Goal: Communication & Community: Participate in discussion

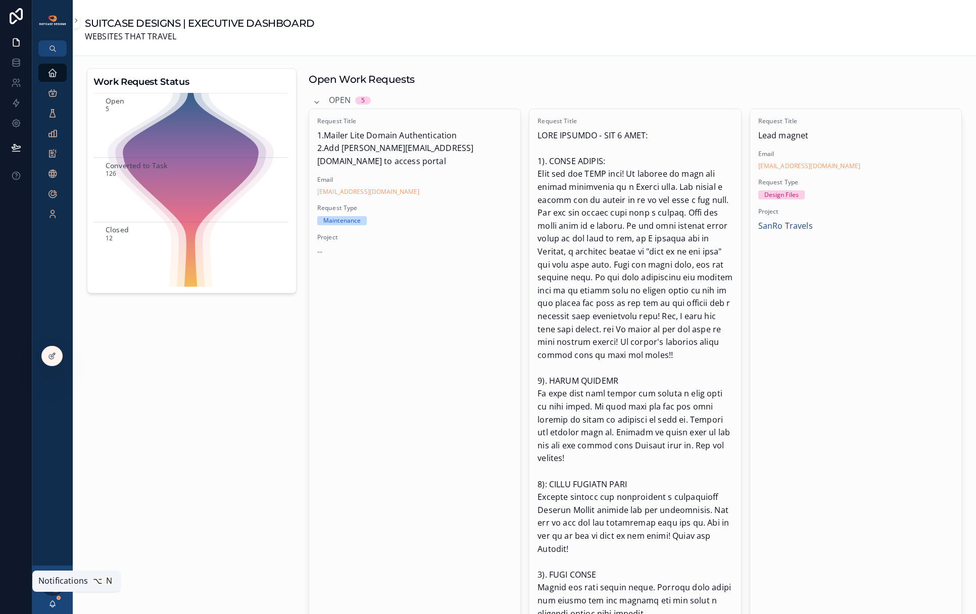
click at [56, 605] on icon "scrollable content" at bounding box center [52, 604] width 8 height 8
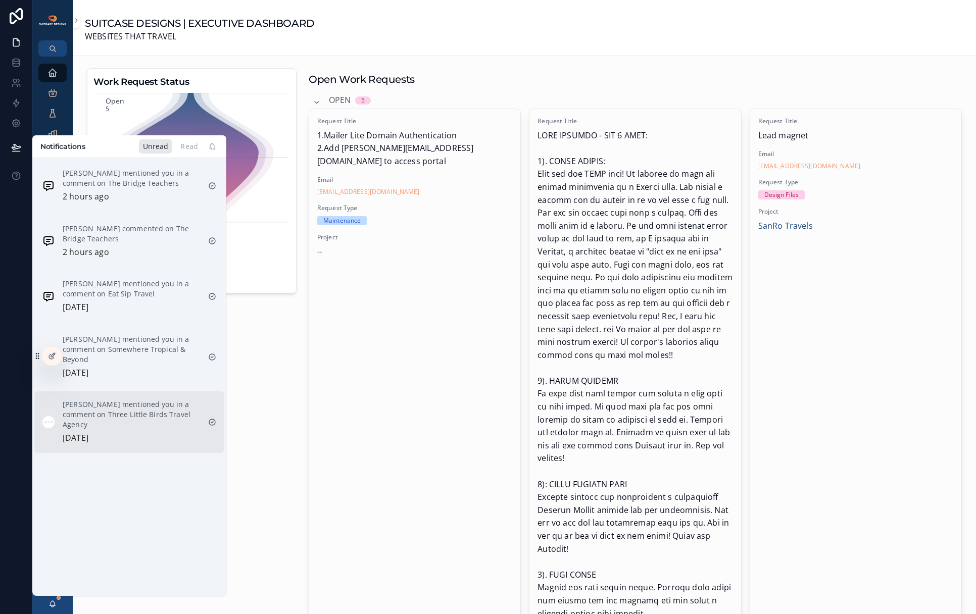
click at [122, 408] on p "[PERSON_NAME] mentioned you in a comment on Three Little Birds Travel Agency" at bounding box center [131, 415] width 137 height 30
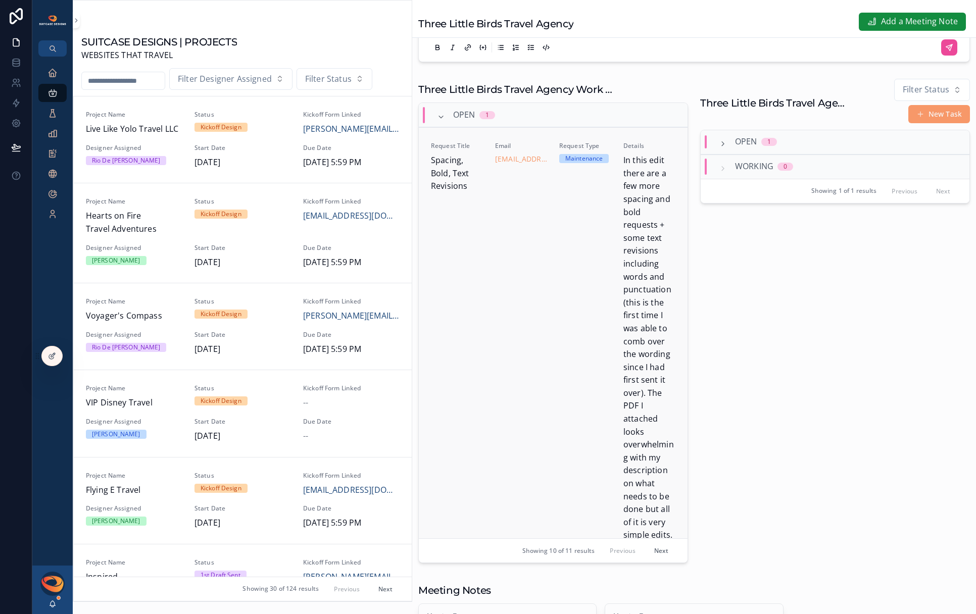
scroll to position [277, 0]
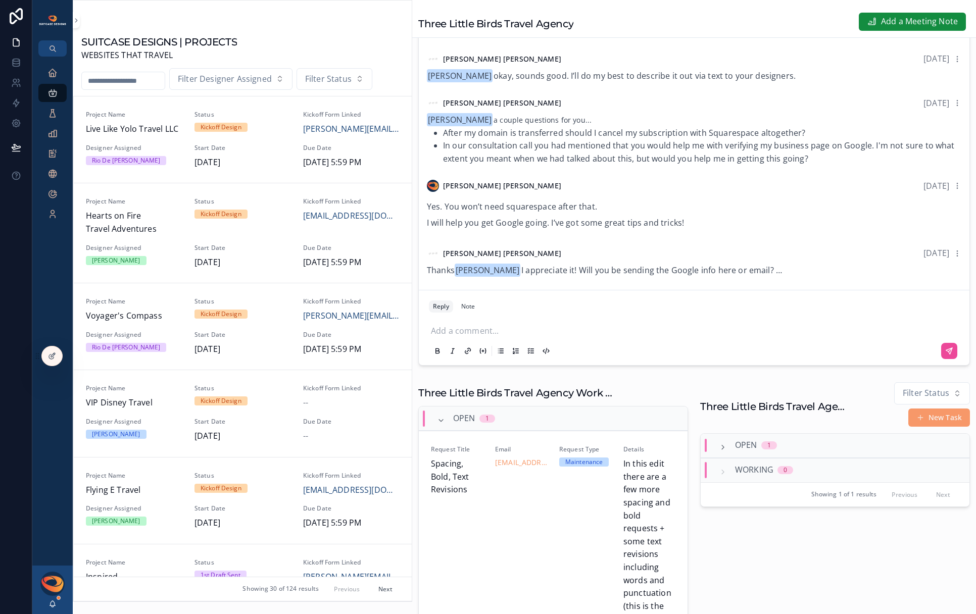
click at [520, 335] on p "scrollable content" at bounding box center [696, 330] width 530 height 10
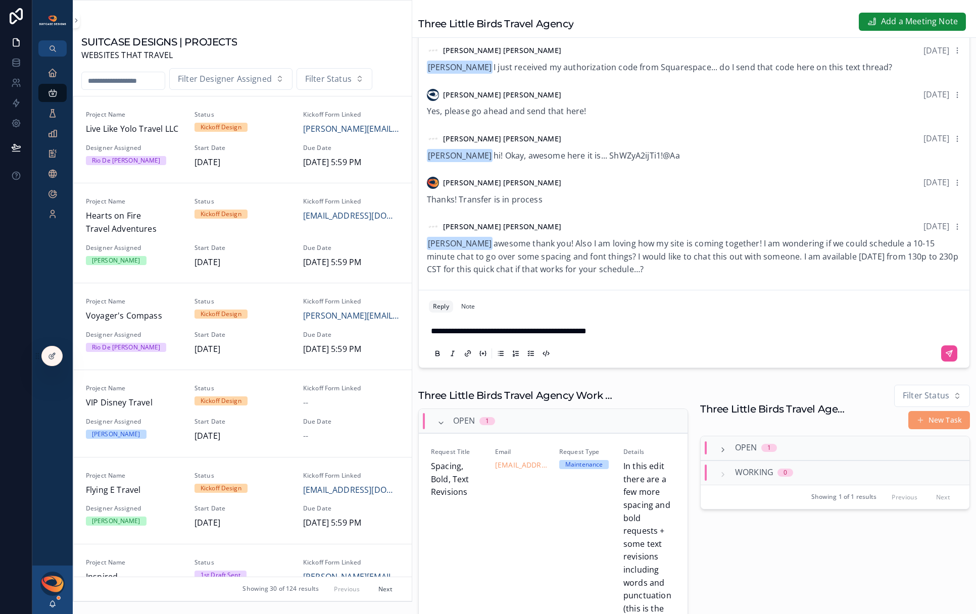
scroll to position [428, 0]
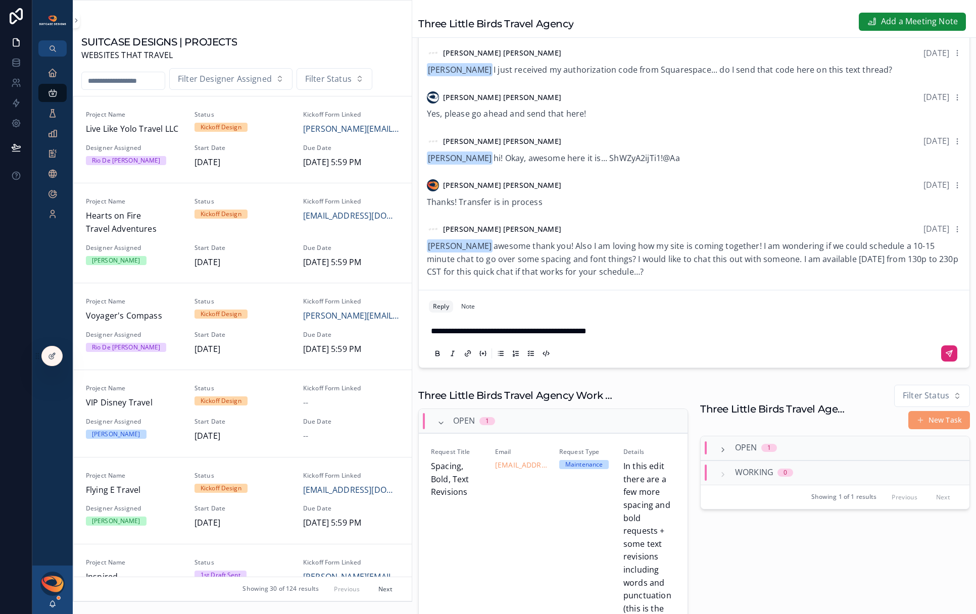
click at [946, 357] on icon "scrollable content" at bounding box center [949, 354] width 6 height 6
click at [52, 605] on icon "scrollable content" at bounding box center [52, 604] width 8 height 8
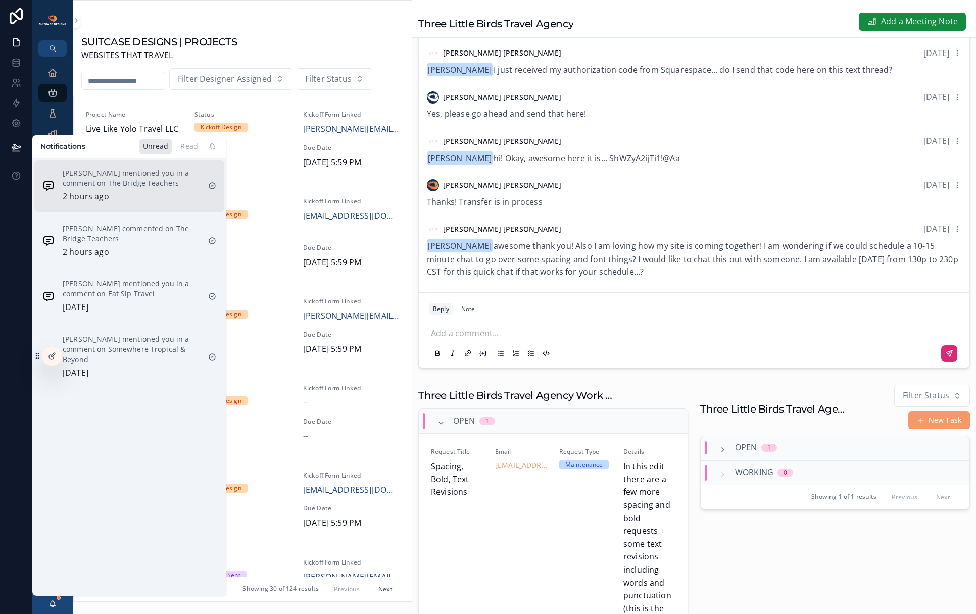
click at [117, 195] on div "[PERSON_NAME] mentioned you in a comment on The Bridge Teachers 2 hours ago" at bounding box center [131, 185] width 137 height 35
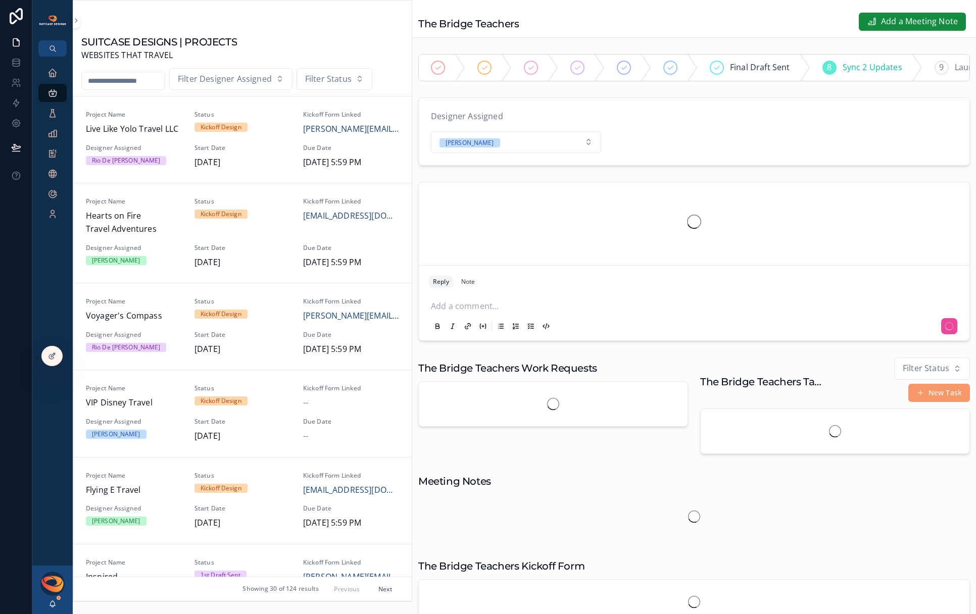
click at [58, 601] on div "[PERSON_NAME]" at bounding box center [52, 590] width 40 height 48
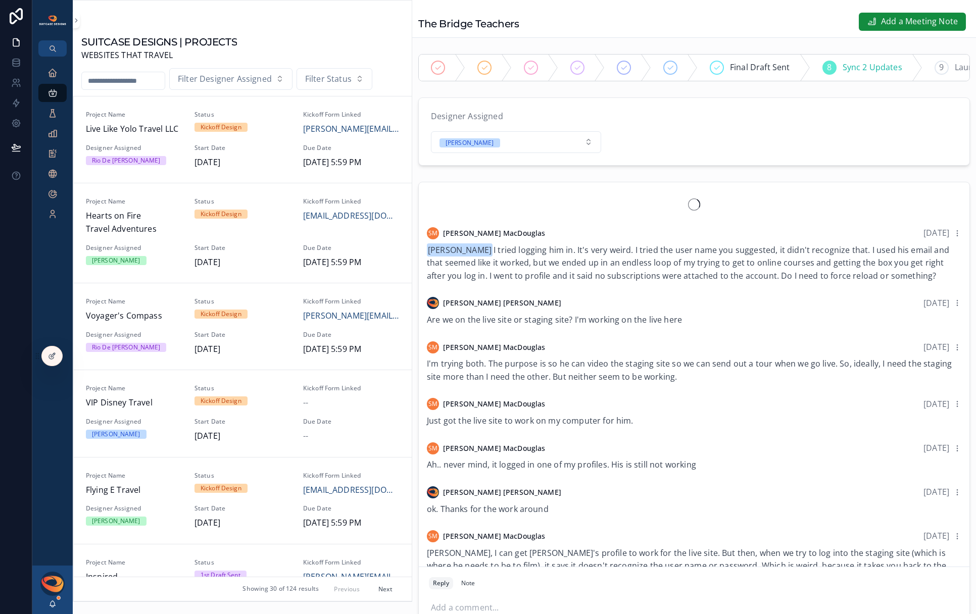
scroll to position [706, 0]
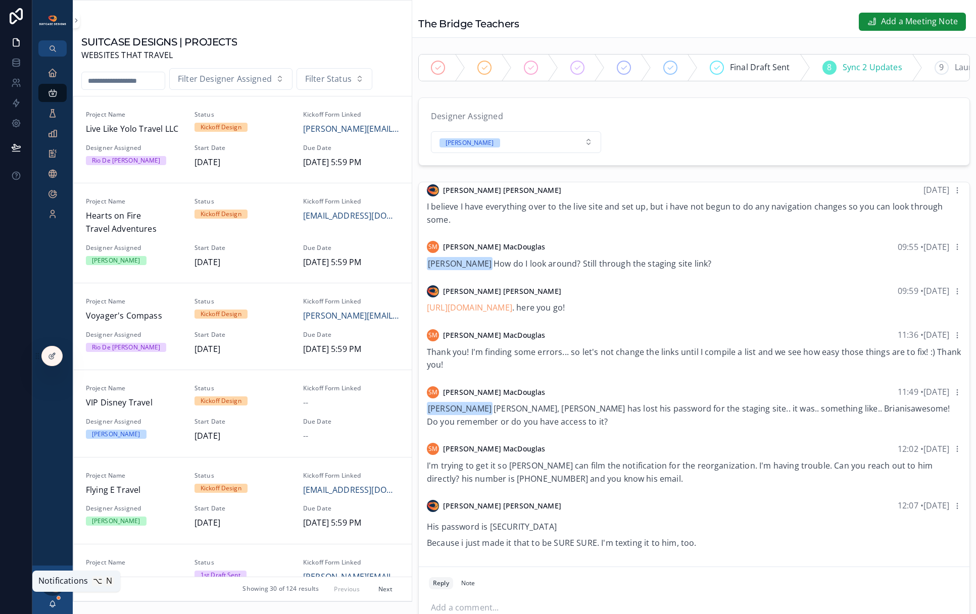
click at [53, 608] on icon "scrollable content" at bounding box center [52, 604] width 8 height 8
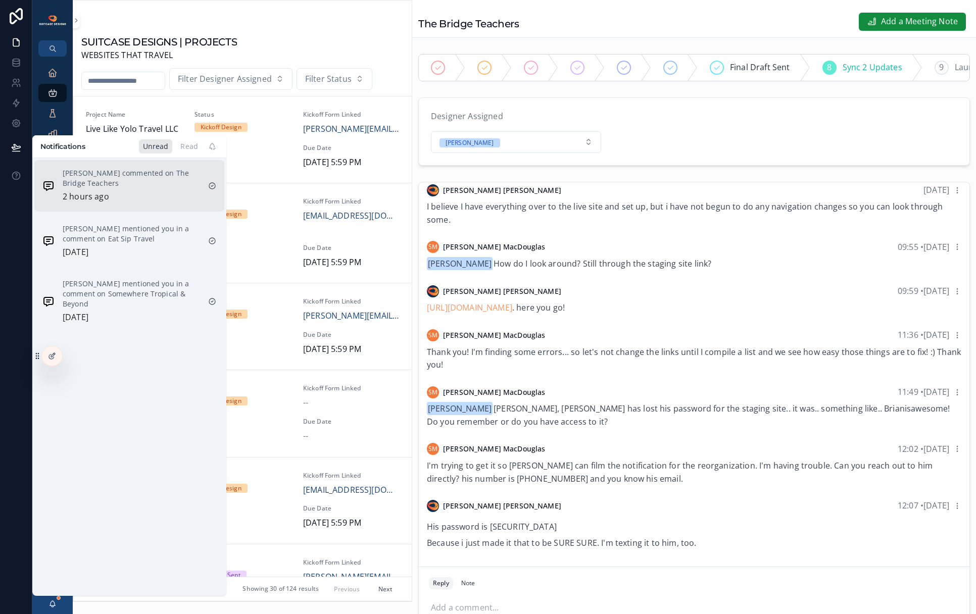
click at [110, 202] on div "[PERSON_NAME] commented on The Bridge Teachers 2 hours ago" at bounding box center [131, 185] width 137 height 35
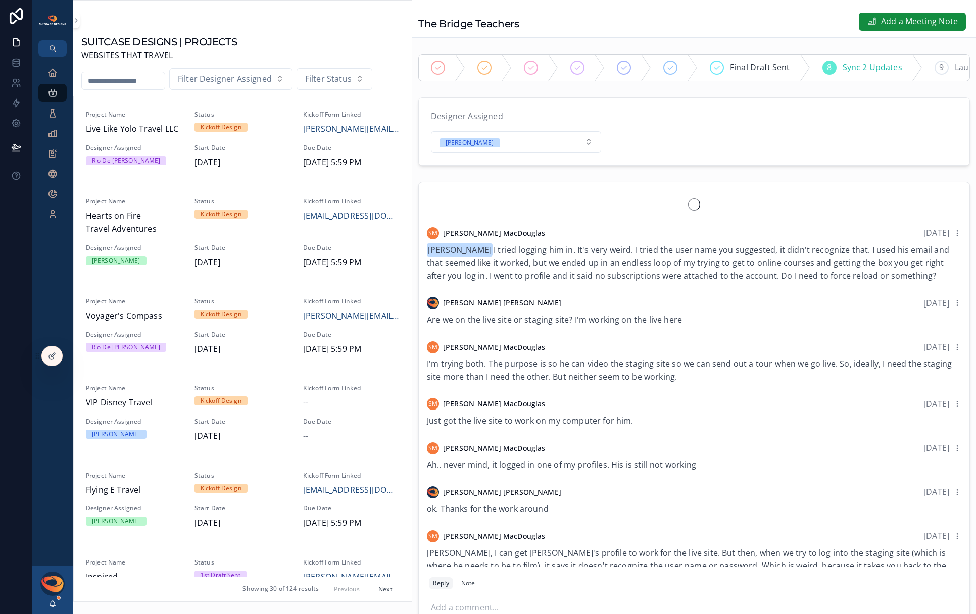
scroll to position [706, 0]
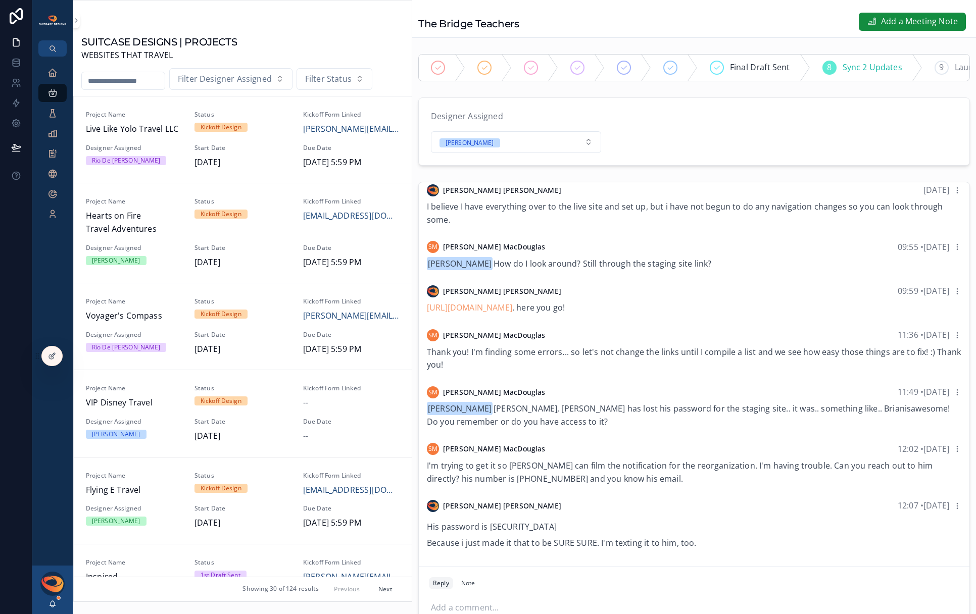
click at [44, 606] on div "[PERSON_NAME]" at bounding box center [52, 590] width 40 height 48
click at [47, 606] on div "[PERSON_NAME]" at bounding box center [52, 590] width 40 height 48
click at [50, 606] on icon "scrollable content" at bounding box center [53, 603] width 6 height 5
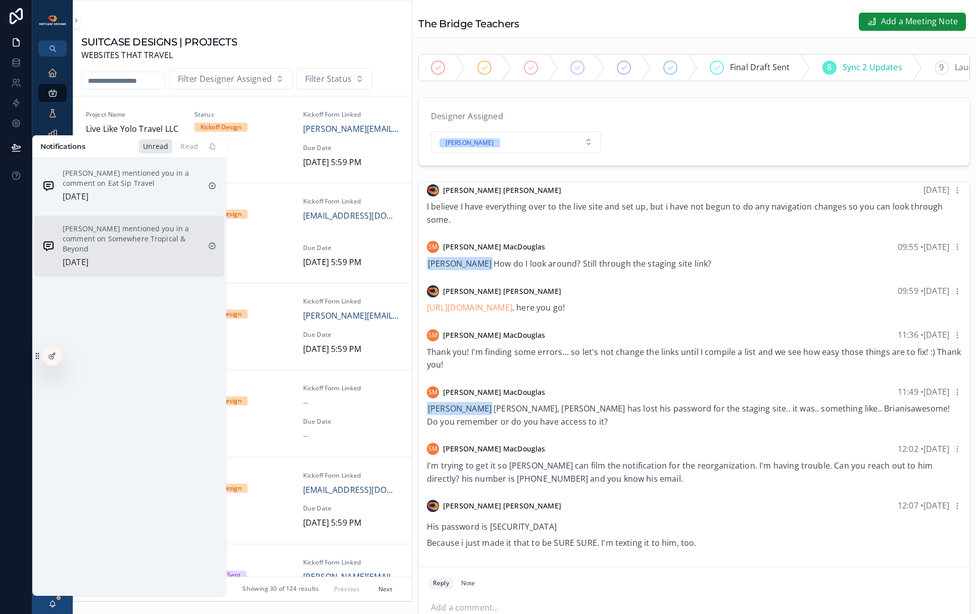
click at [91, 251] on p "[PERSON_NAME] mentioned you in a comment on Somewhere Tropical & Beyond" at bounding box center [131, 239] width 137 height 30
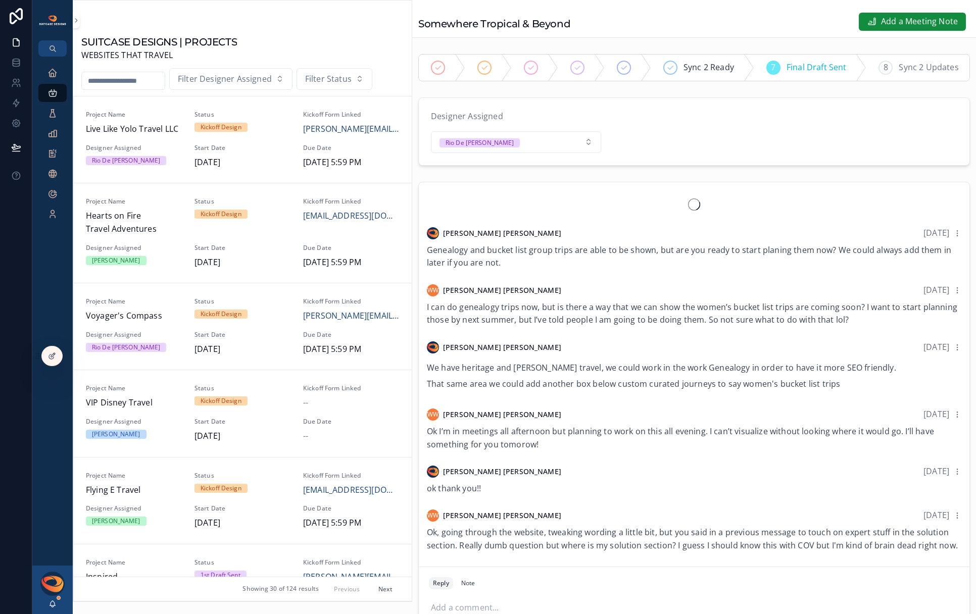
scroll to position [897, 0]
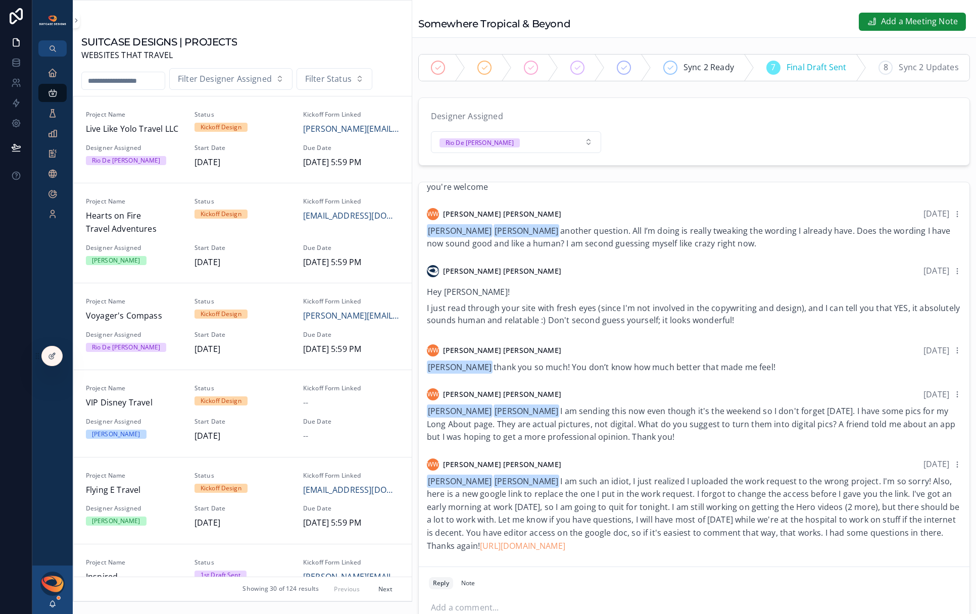
click at [964, 475] on div "[PERSON_NAME] [DATE] Genealogy and bucket list group trips are able to be shown…" at bounding box center [694, 412] width 564 height 469
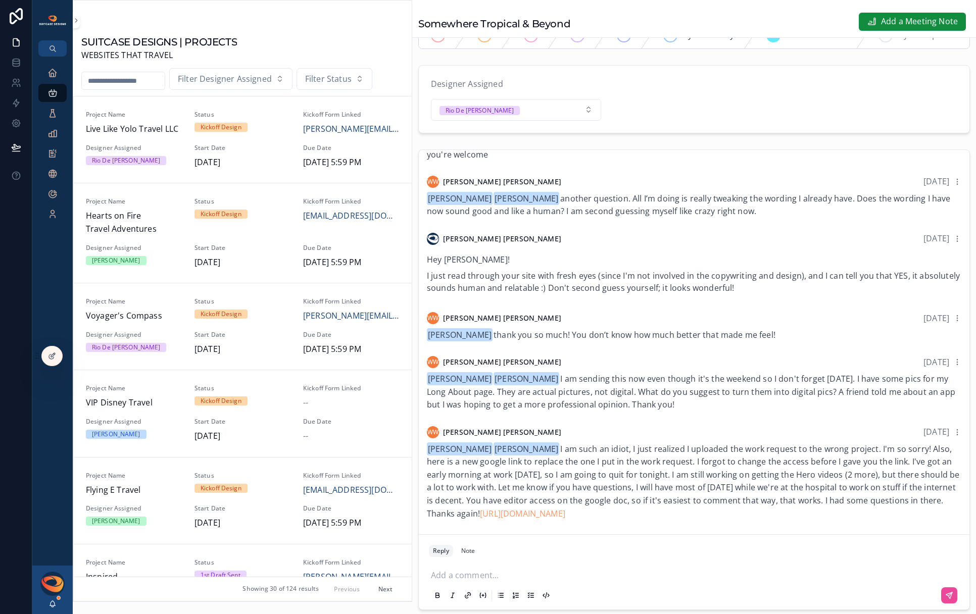
scroll to position [173, 0]
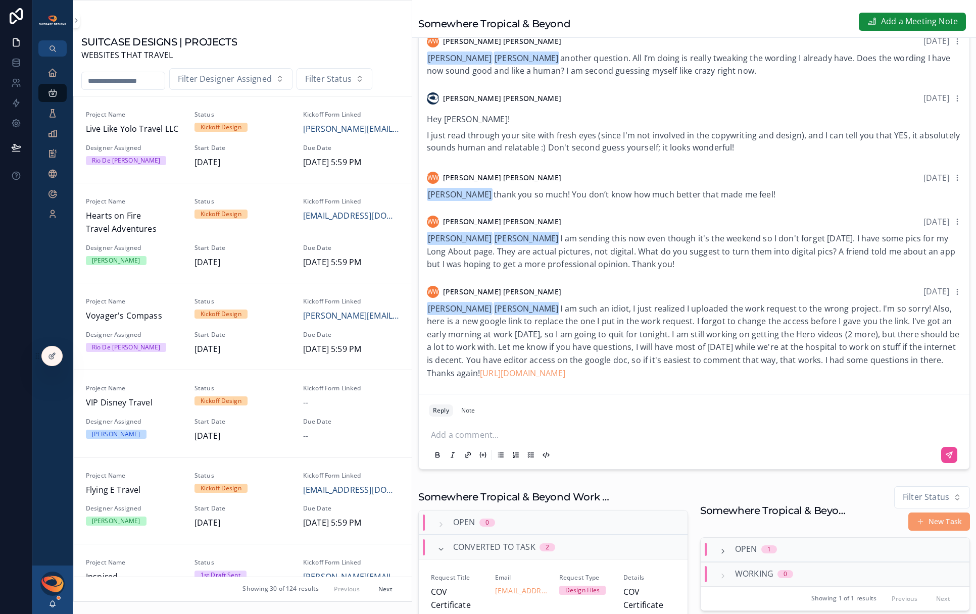
click at [528, 448] on div "Add a comment..." at bounding box center [694, 444] width 530 height 42
click at [513, 439] on p "scrollable content" at bounding box center [696, 434] width 530 height 10
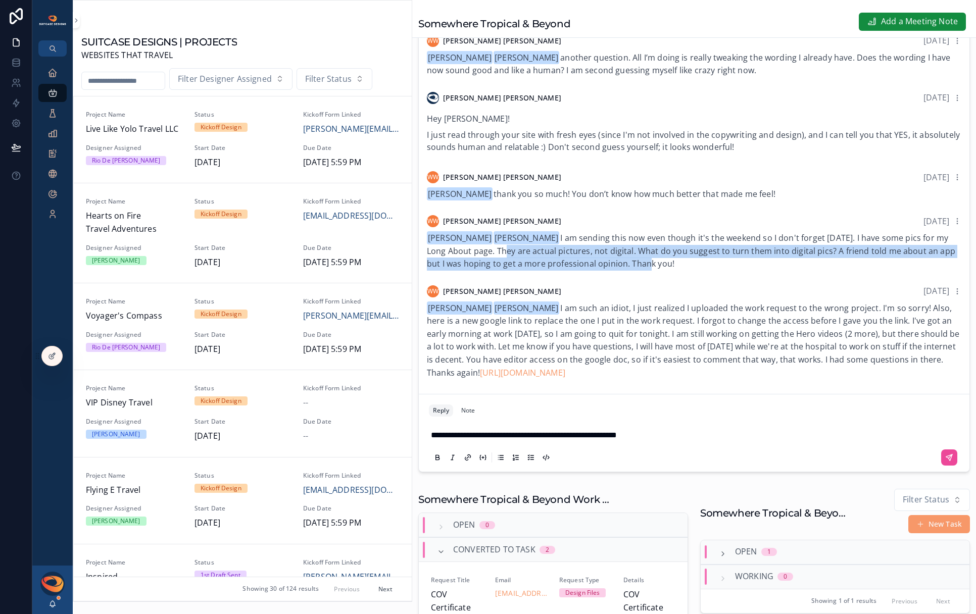
drag, startPoint x: 502, startPoint y: 251, endPoint x: 660, endPoint y: 260, distance: 157.9
click at [660, 260] on span "[PERSON_NAME] [PERSON_NAME] I am sending this now even though it's the weekend …" at bounding box center [691, 250] width 528 height 37
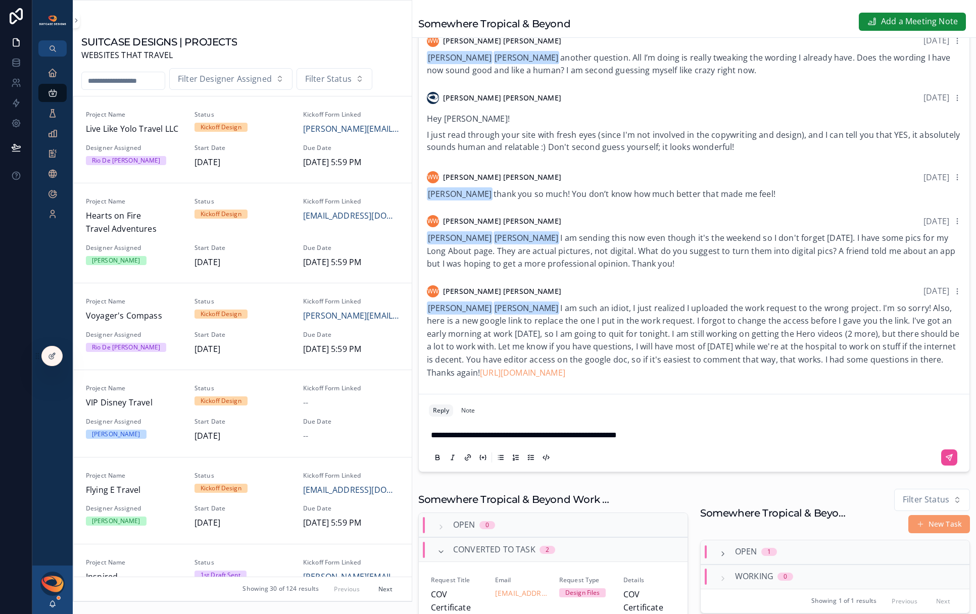
click at [662, 436] on p "**********" at bounding box center [696, 435] width 530 height 13
click at [747, 439] on span "**********" at bounding box center [589, 435] width 316 height 8
click at [825, 442] on p "**********" at bounding box center [696, 435] width 530 height 13
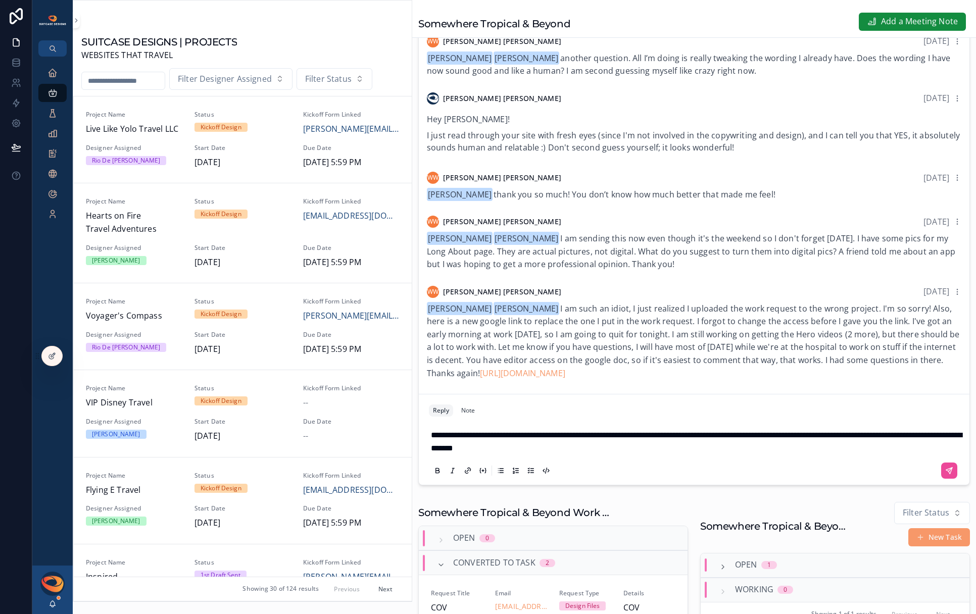
click at [530, 452] on span "**********" at bounding box center [696, 441] width 531 height 21
click at [599, 455] on p "**********" at bounding box center [696, 442] width 530 height 26
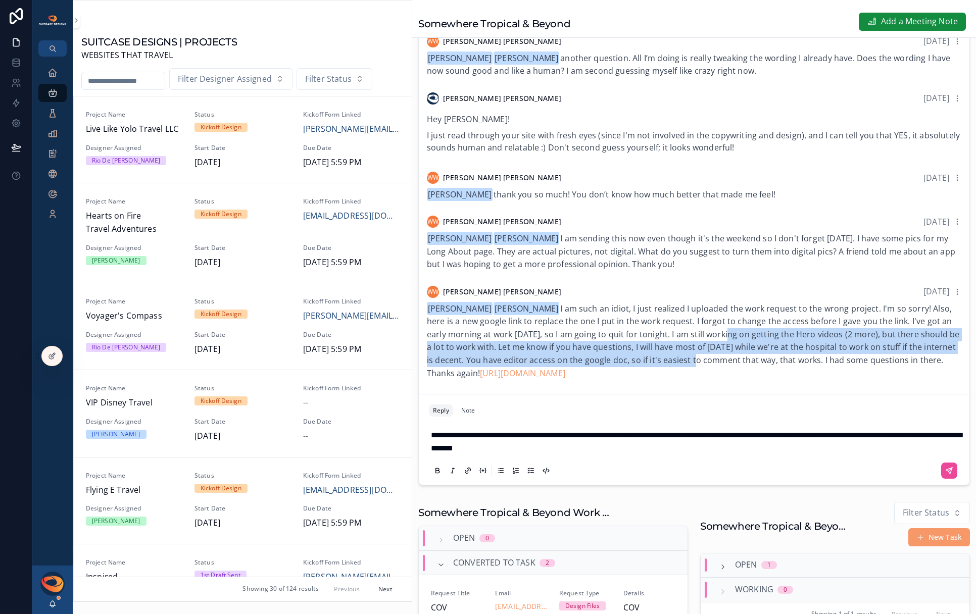
drag, startPoint x: 730, startPoint y: 346, endPoint x: 731, endPoint y: 371, distance: 24.3
click at [731, 371] on span "[PERSON_NAME] [PERSON_NAME] I am such an idiot, I just realized I uploaded the …" at bounding box center [693, 341] width 532 height 76
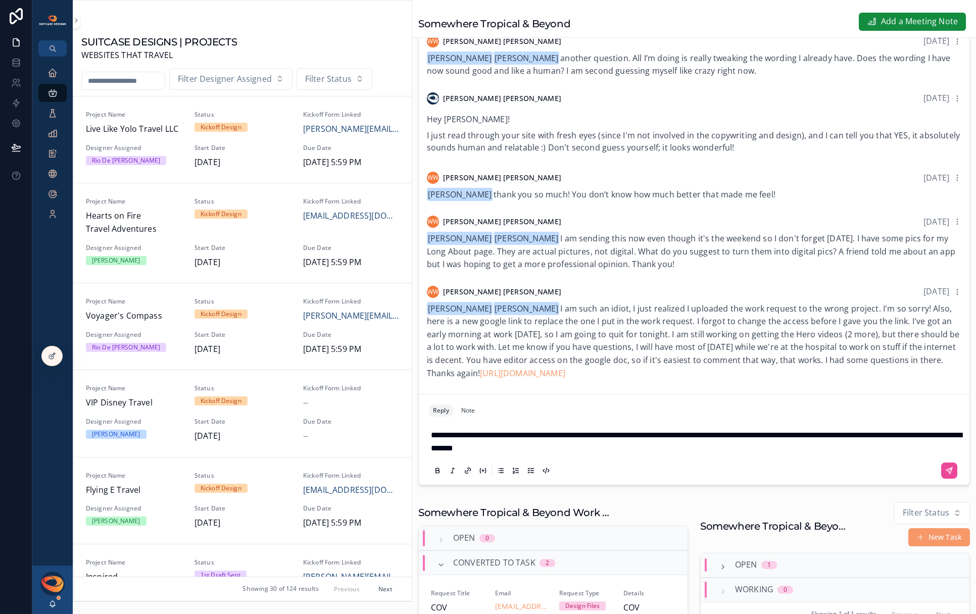
click at [607, 455] on p "**********" at bounding box center [696, 442] width 530 height 26
click at [565, 379] on link "[URL][DOMAIN_NAME]" at bounding box center [522, 373] width 85 height 11
click at [687, 454] on p "**********" at bounding box center [696, 442] width 530 height 26
click at [945, 475] on icon "scrollable content" at bounding box center [949, 471] width 8 height 8
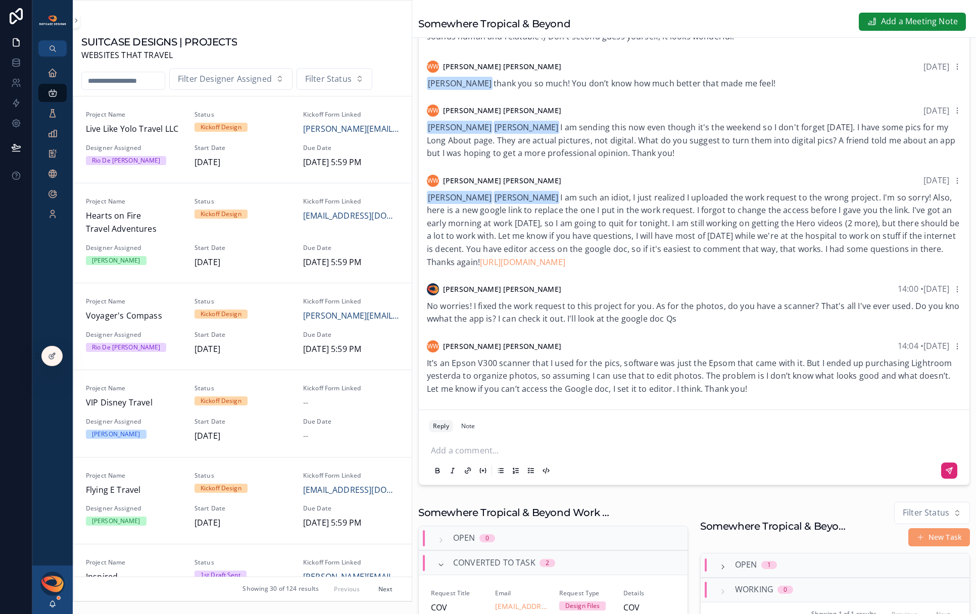
scroll to position [1024, 0]
click at [555, 455] on p "scrollable content" at bounding box center [696, 449] width 530 height 10
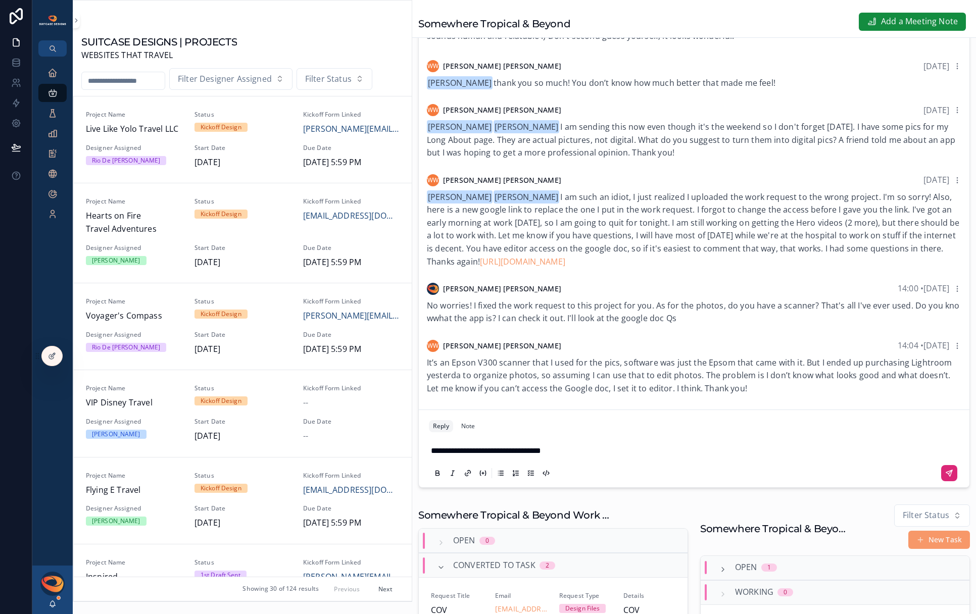
click at [945, 477] on icon "scrollable content" at bounding box center [949, 473] width 8 height 8
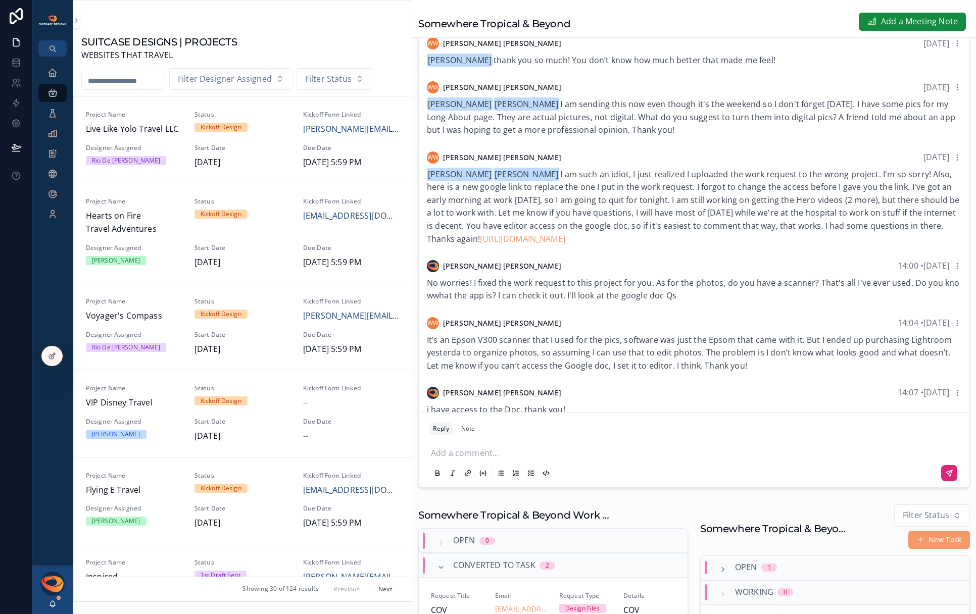
scroll to position [357, 0]
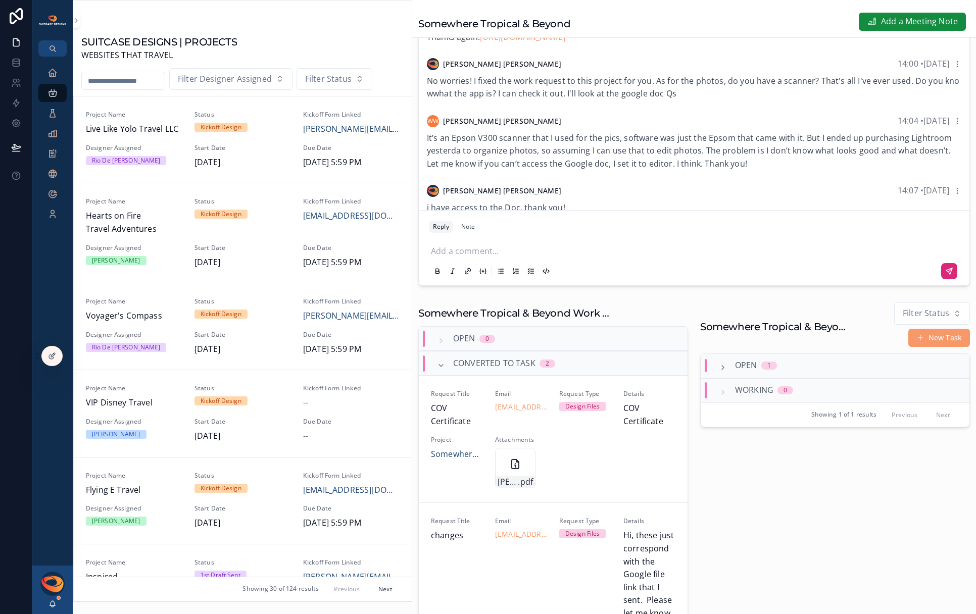
click at [726, 372] on div "Open 1" at bounding box center [748, 365] width 58 height 13
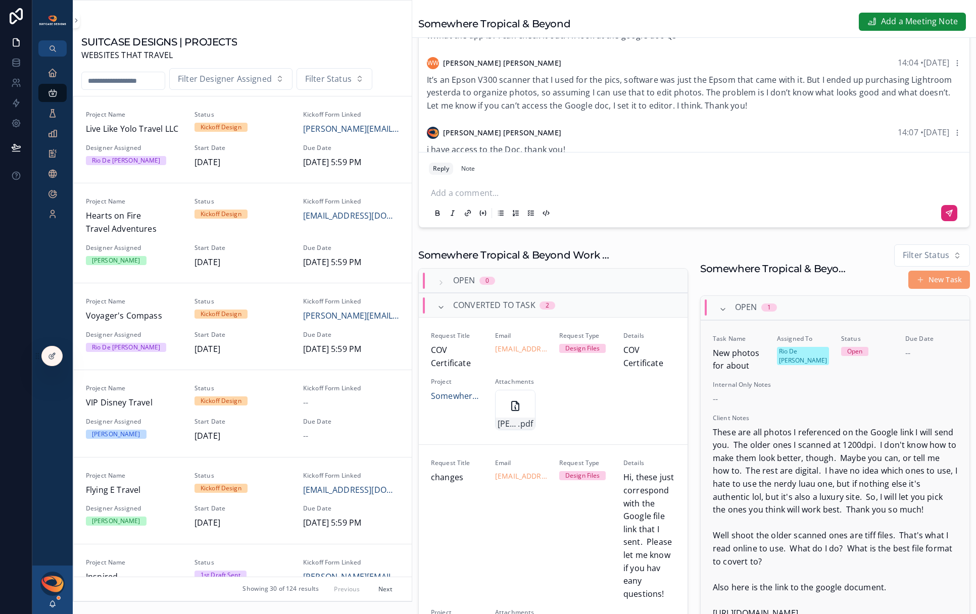
scroll to position [447, 0]
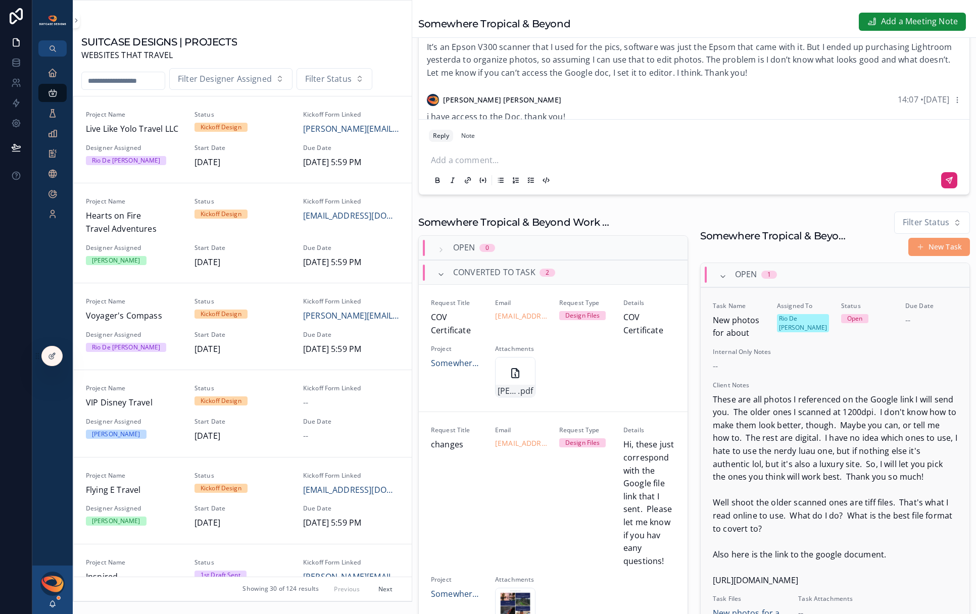
click at [828, 408] on span "These are all photos I referenced on the Google link I will send you. The older…" at bounding box center [835, 490] width 244 height 194
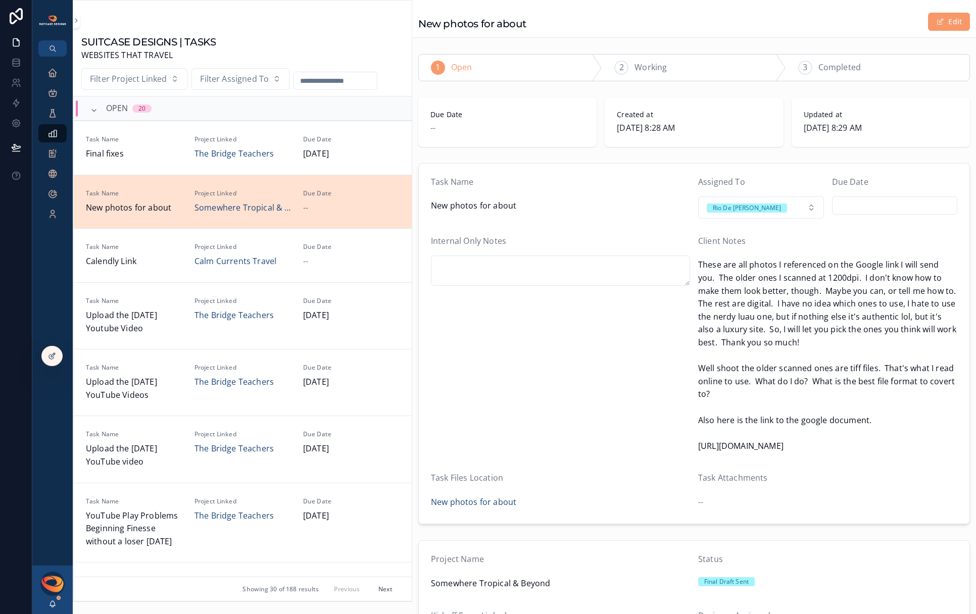
scroll to position [78, 0]
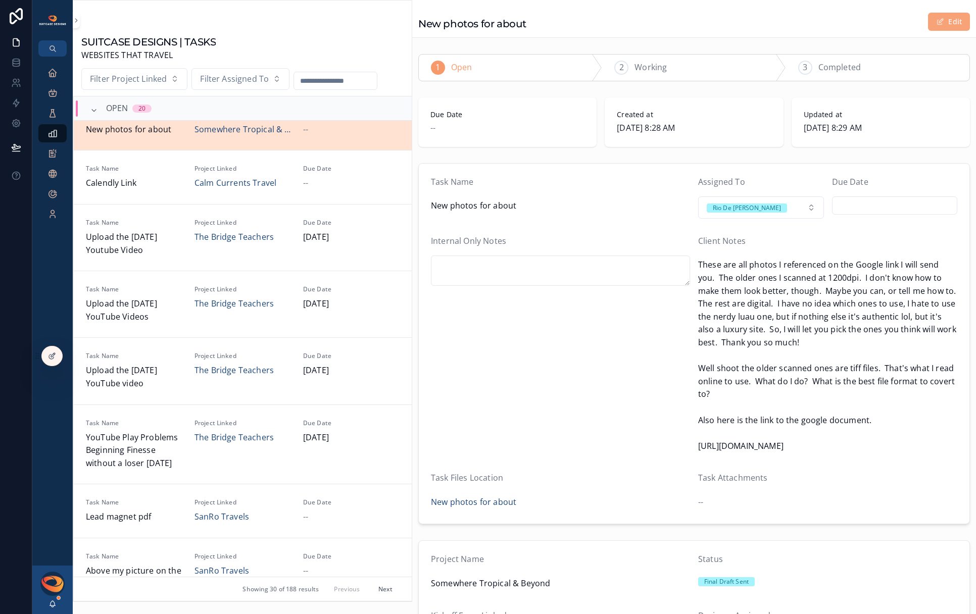
click at [936, 23] on span "scrollable content" at bounding box center [940, 22] width 8 height 8
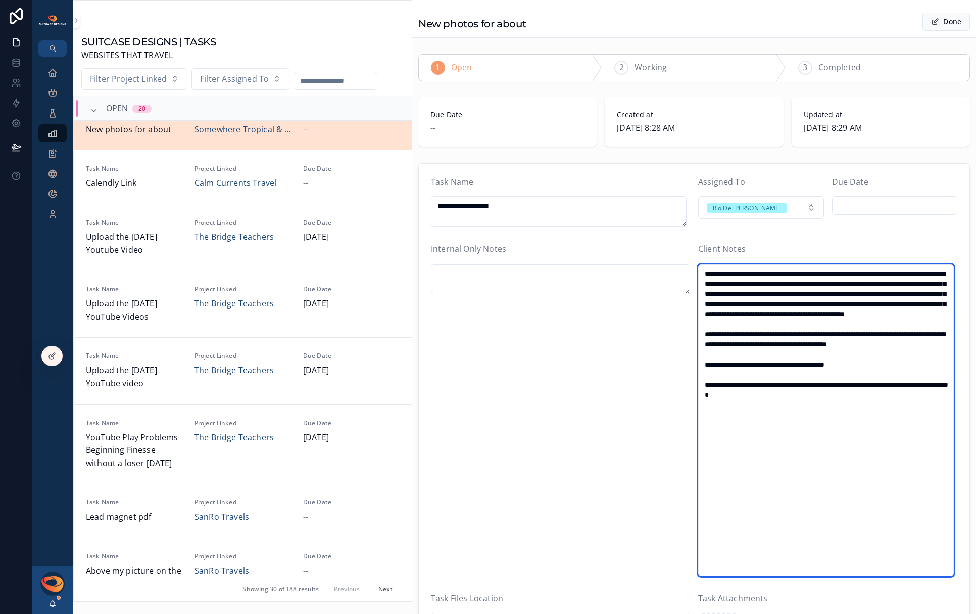
drag, startPoint x: 846, startPoint y: 409, endPoint x: 702, endPoint y: 394, distance: 145.2
click at [702, 394] on textarea "**********" at bounding box center [826, 420] width 256 height 312
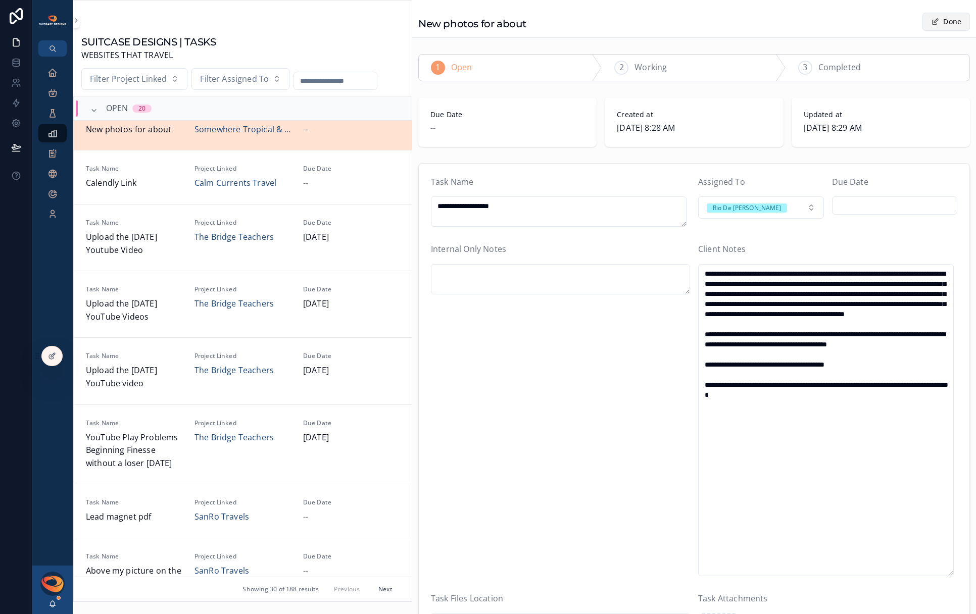
click at [935, 20] on button "Done" at bounding box center [945, 22] width 47 height 18
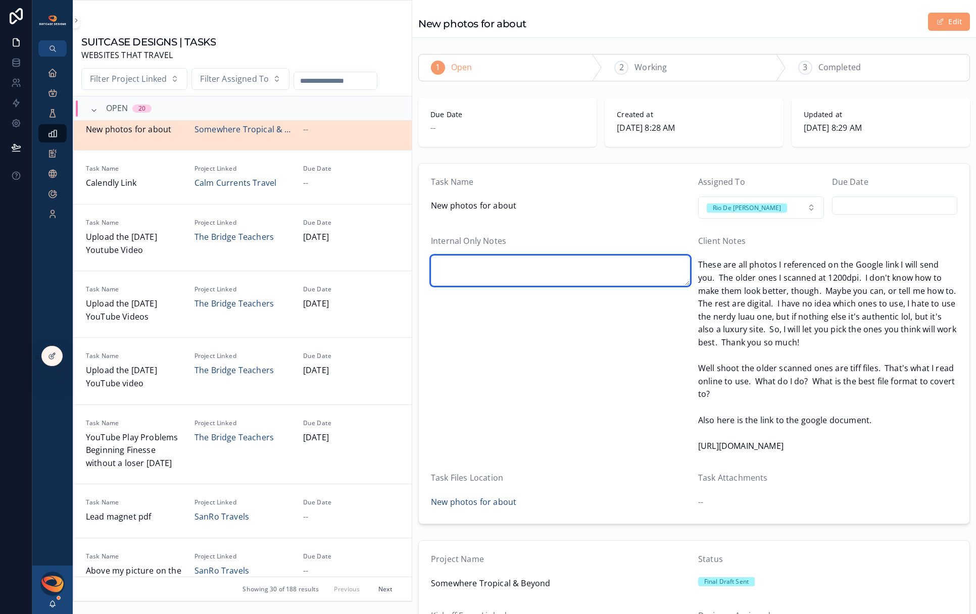
click at [538, 265] on textarea "scrollable content" at bounding box center [560, 271] width 259 height 30
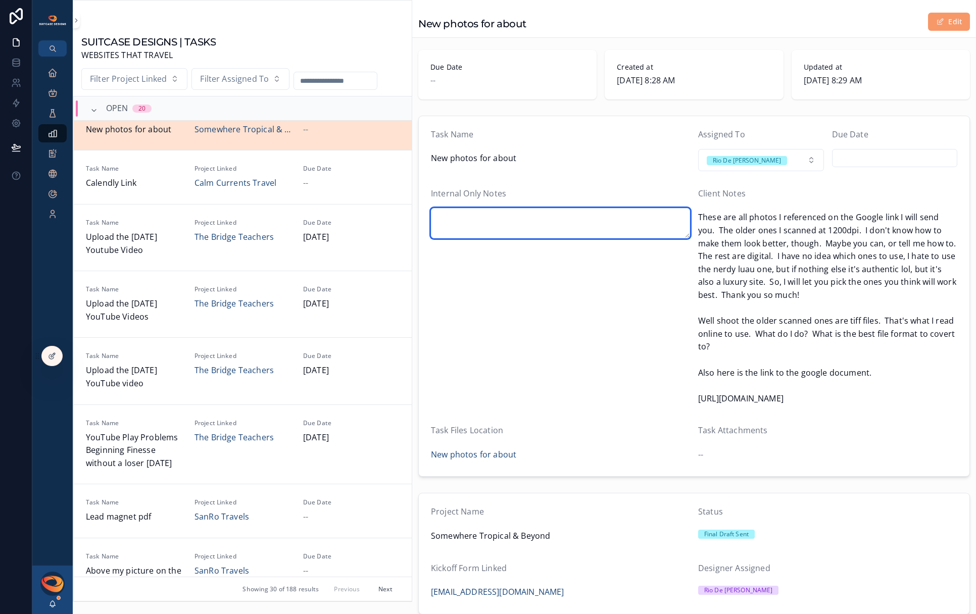
scroll to position [0, 0]
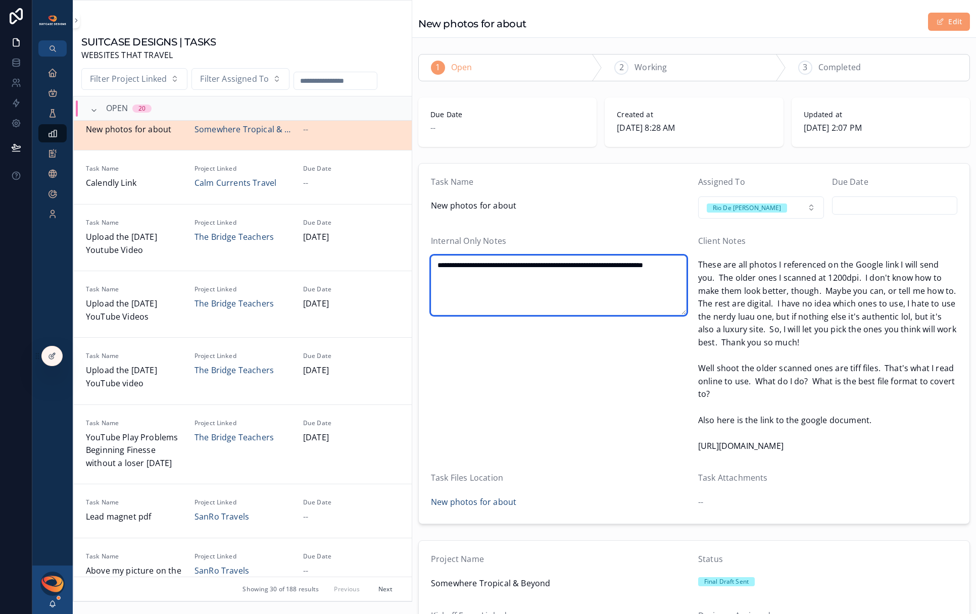
type textarea "**********"
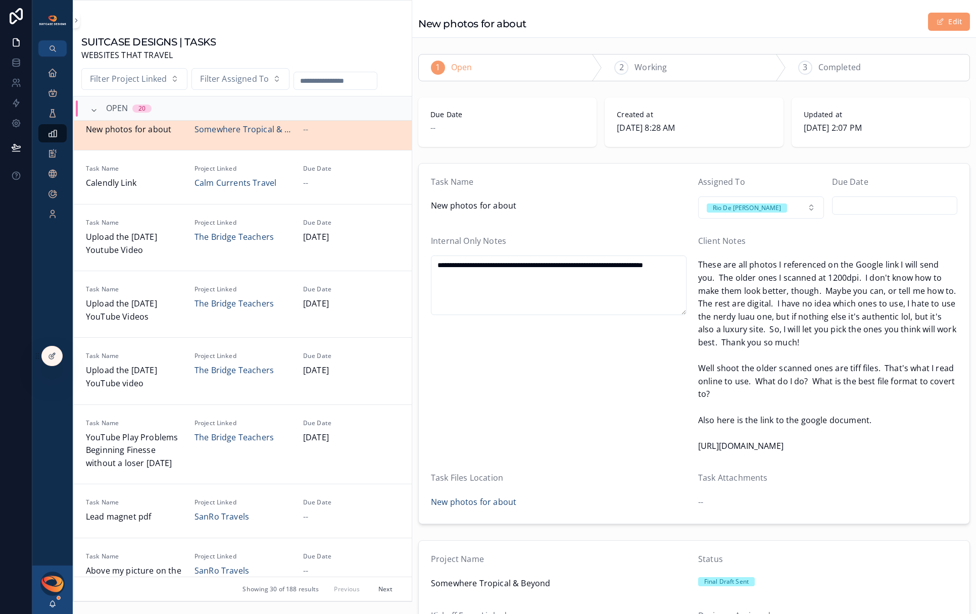
click at [638, 203] on span "New photos for about" at bounding box center [560, 205] width 259 height 13
click at [53, 71] on icon "scrollable content" at bounding box center [52, 73] width 10 height 10
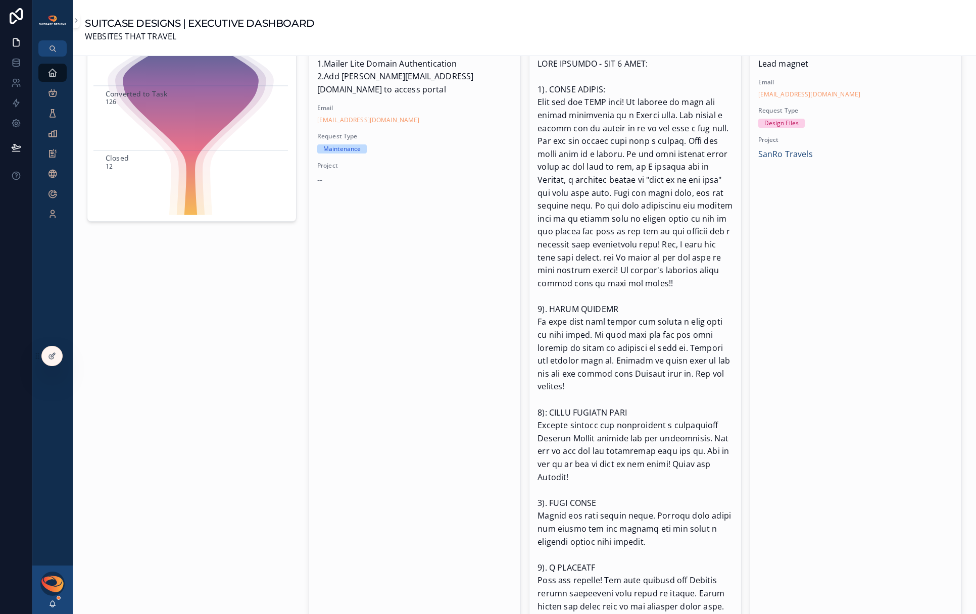
scroll to position [17, 0]
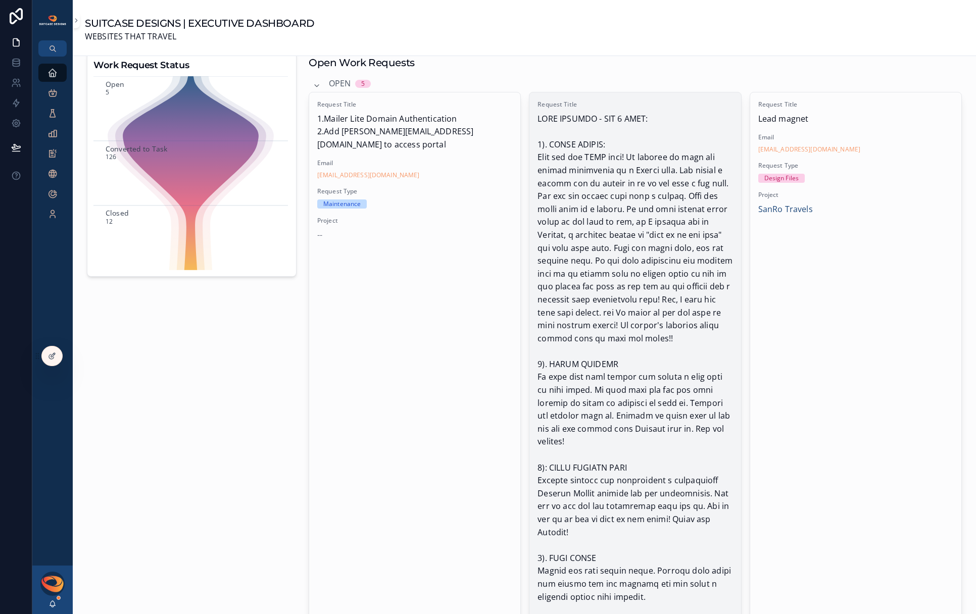
click at [665, 268] on span "scrollable content" at bounding box center [634, 397] width 195 height 569
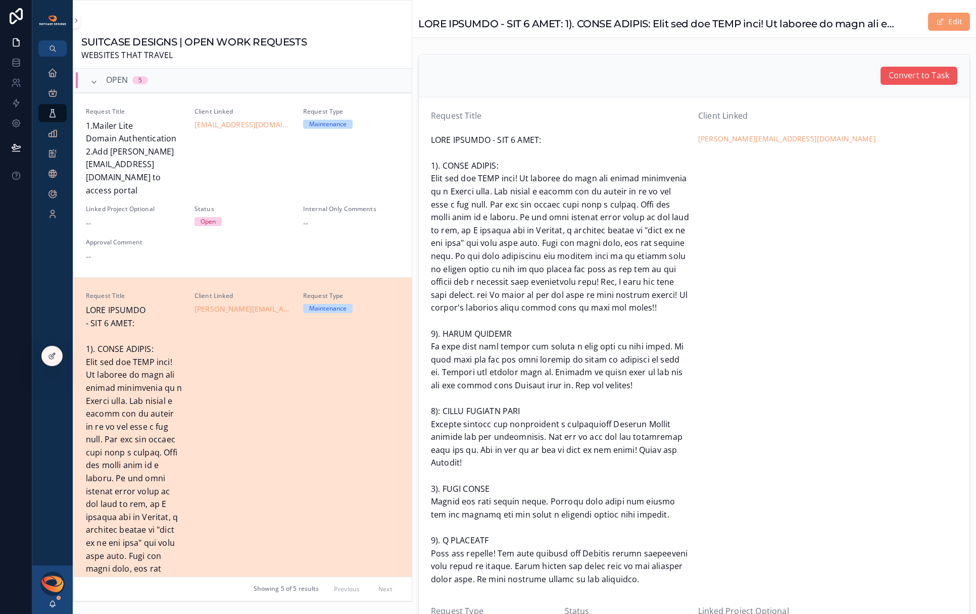
click at [901, 79] on span "Convert to Task" at bounding box center [918, 75] width 61 height 13
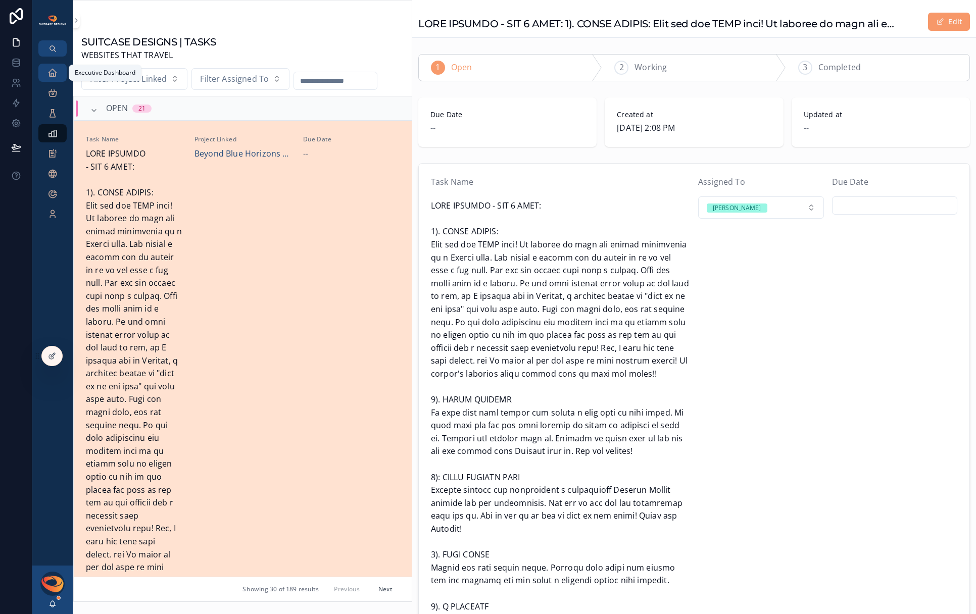
click at [53, 72] on icon "scrollable content" at bounding box center [52, 73] width 10 height 10
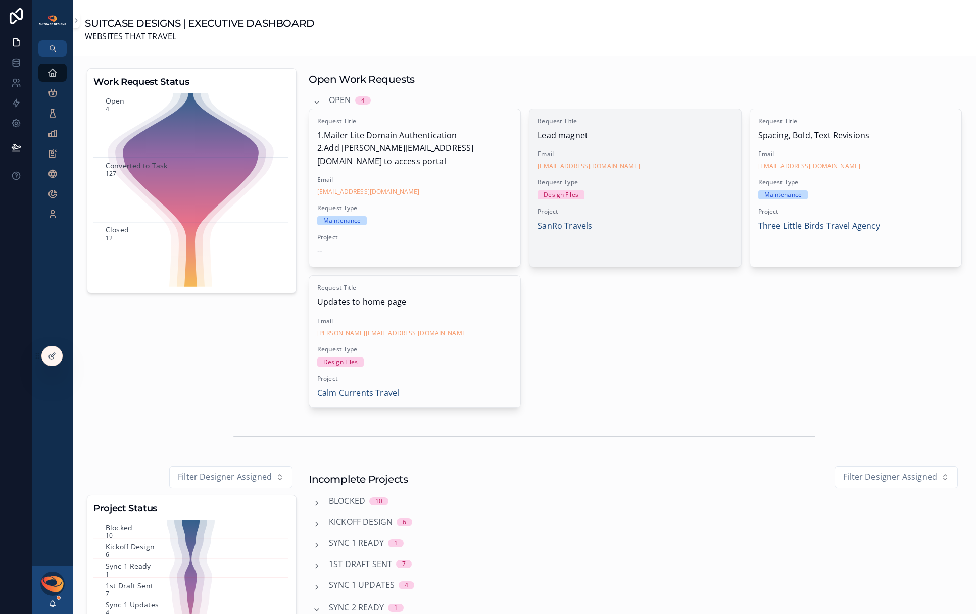
click at [653, 198] on div "Design Files" at bounding box center [634, 194] width 195 height 9
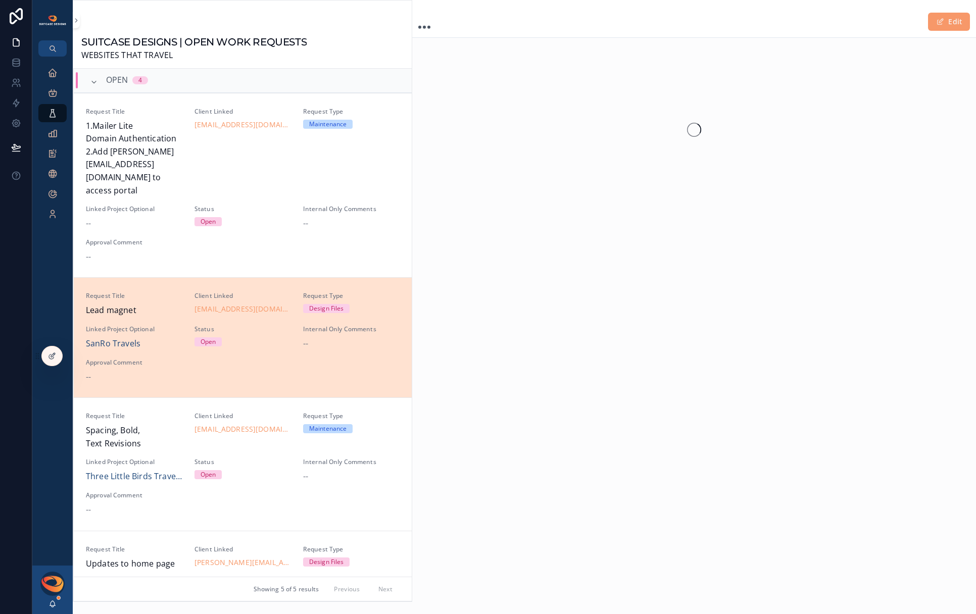
scroll to position [61, 0]
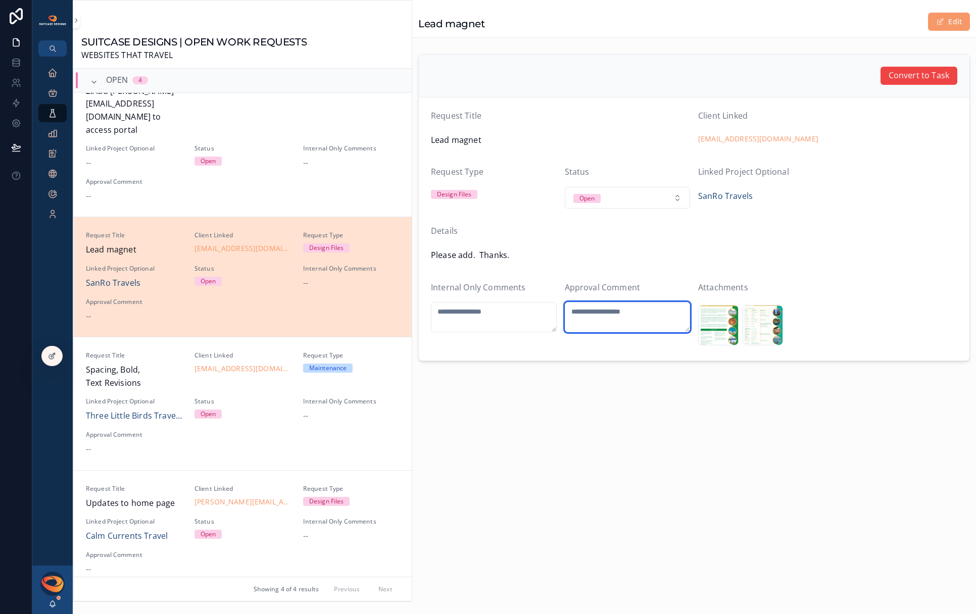
click at [598, 320] on textarea "scrollable content" at bounding box center [628, 317] width 126 height 30
type textarea "********"
click at [914, 75] on span "Convert to Task" at bounding box center [918, 75] width 61 height 13
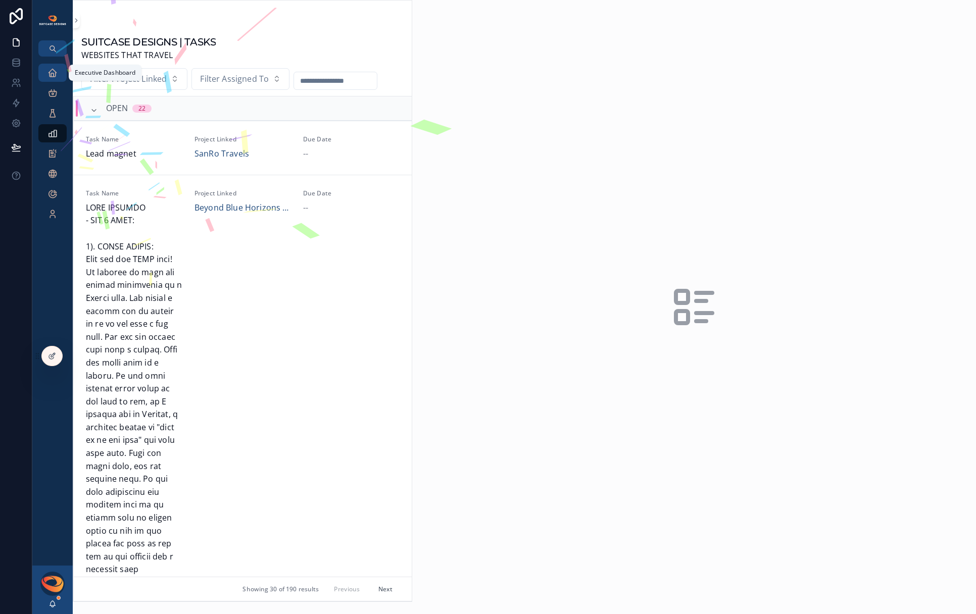
click at [56, 73] on icon "scrollable content" at bounding box center [52, 73] width 10 height 10
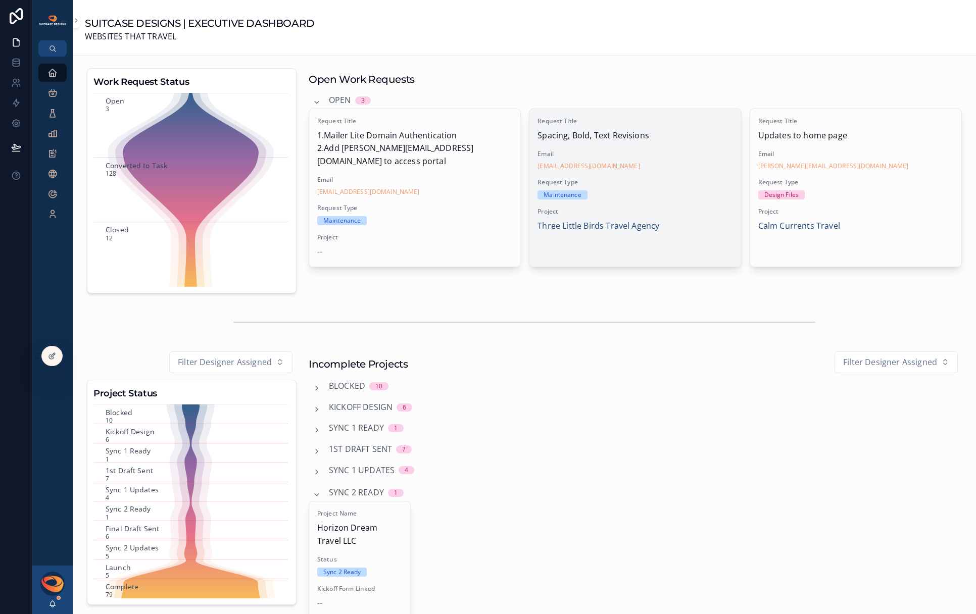
click at [673, 205] on div "Request Title Spacing, Bold, Text Revisions Email [EMAIL_ADDRESS][DOMAIN_NAME] …" at bounding box center [634, 175] width 211 height 132
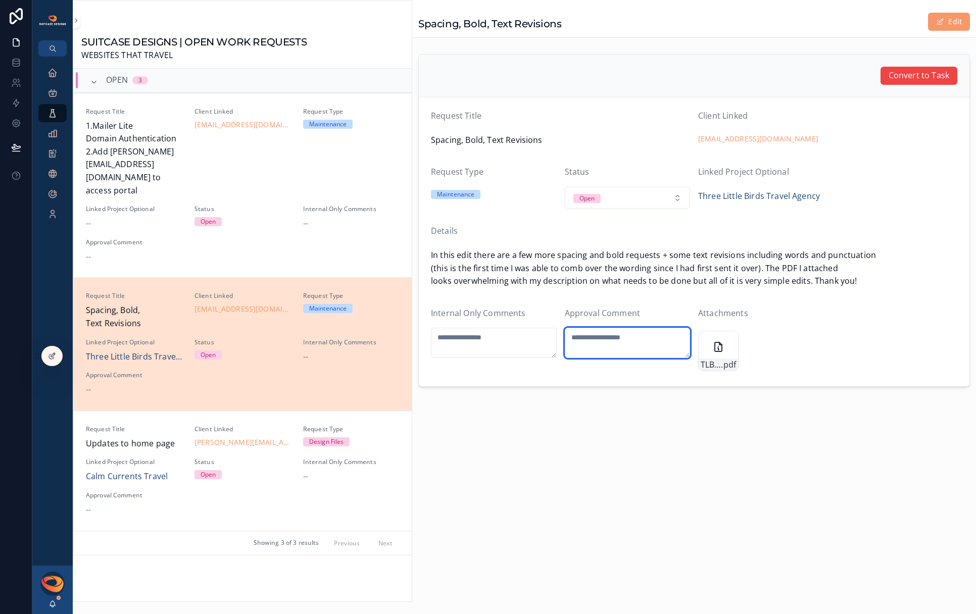
click at [590, 338] on textarea "scrollable content" at bounding box center [628, 343] width 126 height 30
type textarea "**********"
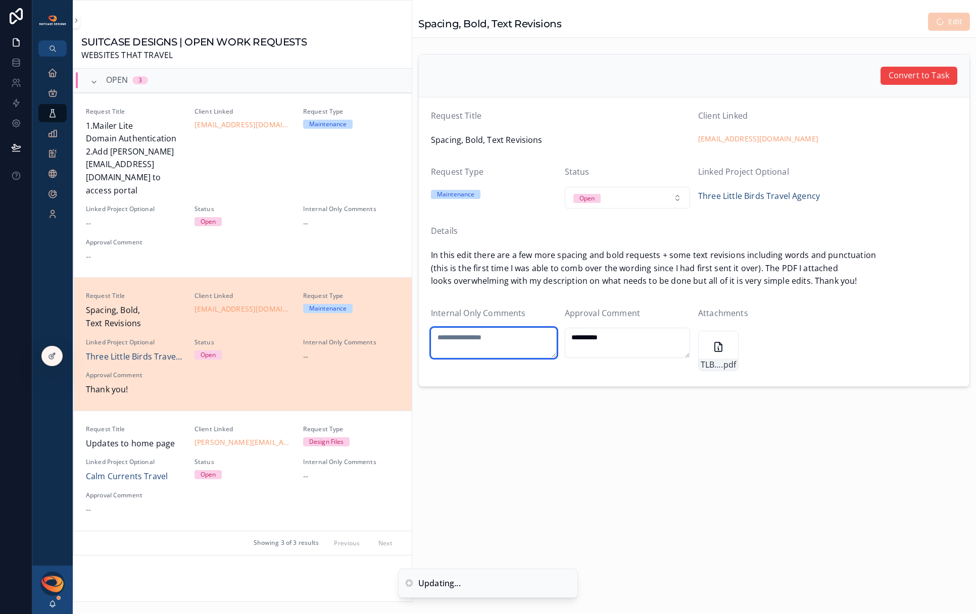
click at [452, 339] on textarea "scrollable content" at bounding box center [494, 343] width 126 height 30
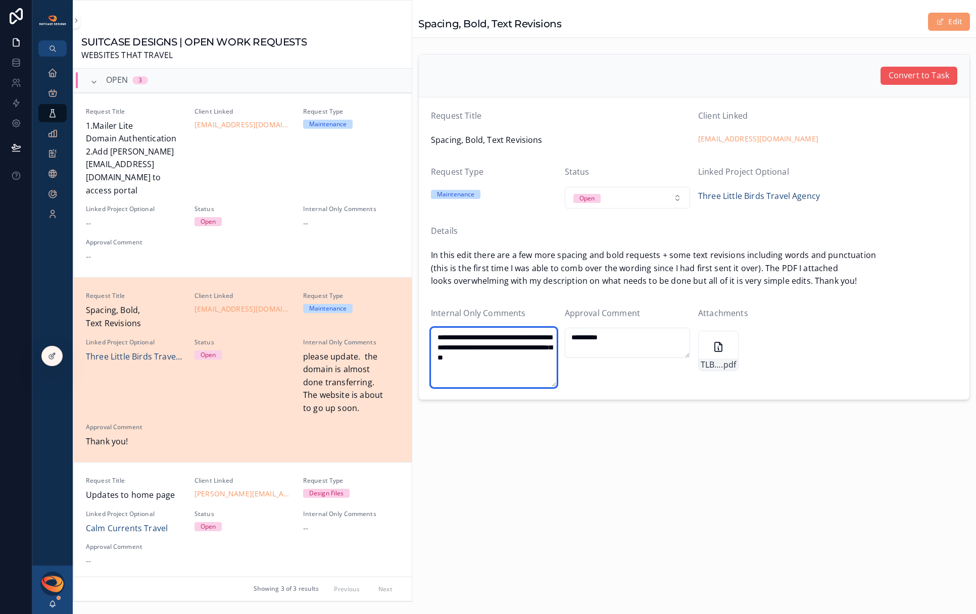
type textarea "**********"
click at [907, 81] on span "Convert to Task" at bounding box center [918, 75] width 61 height 13
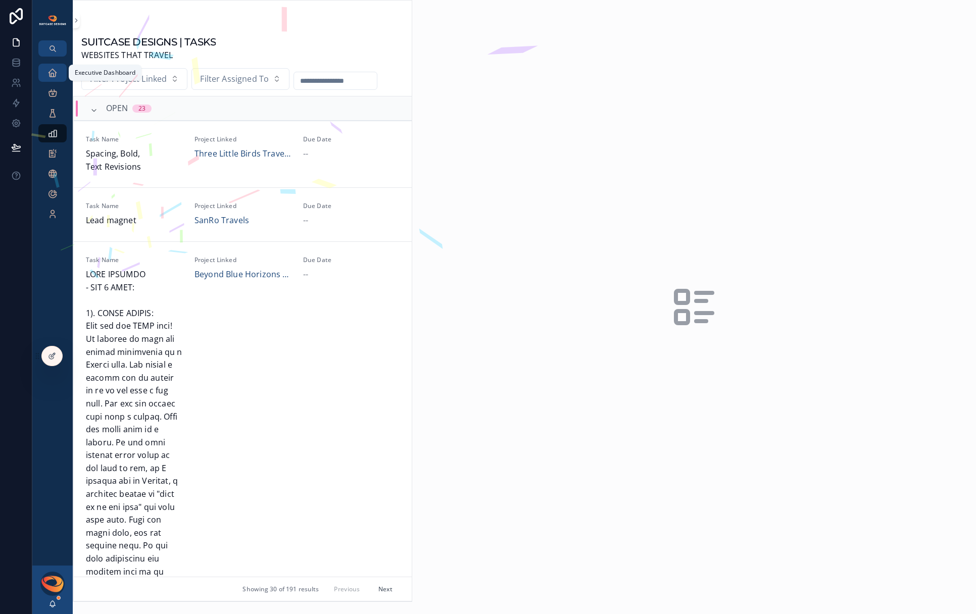
click at [47, 75] on icon "scrollable content" at bounding box center [52, 73] width 10 height 10
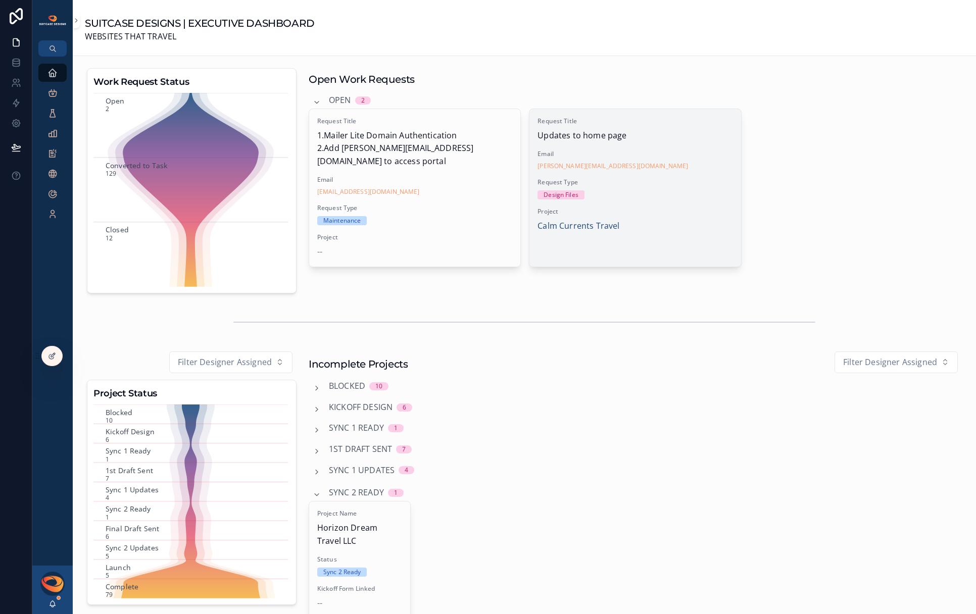
click at [655, 223] on div "Calm Currents Travel" at bounding box center [634, 226] width 195 height 13
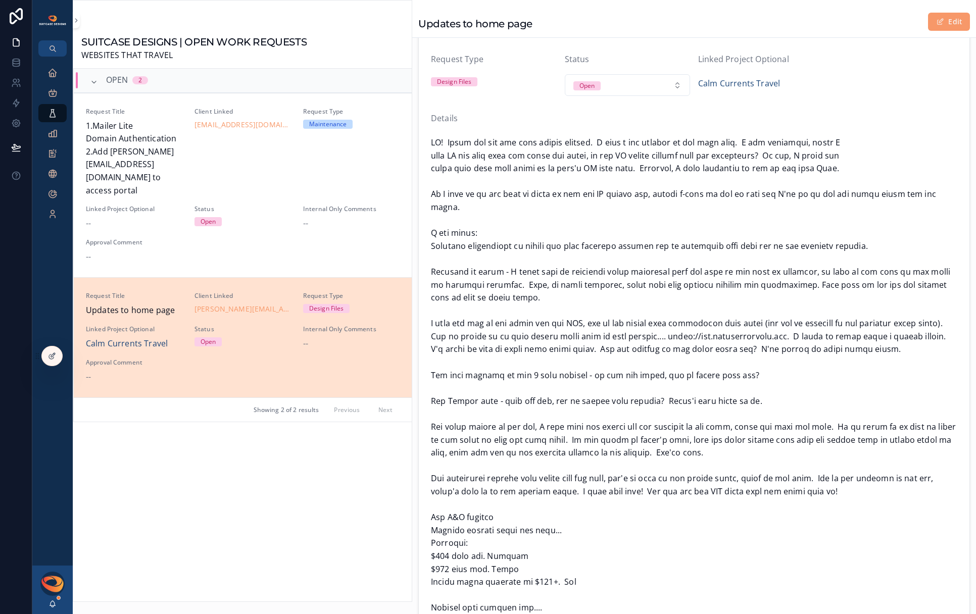
scroll to position [437, 0]
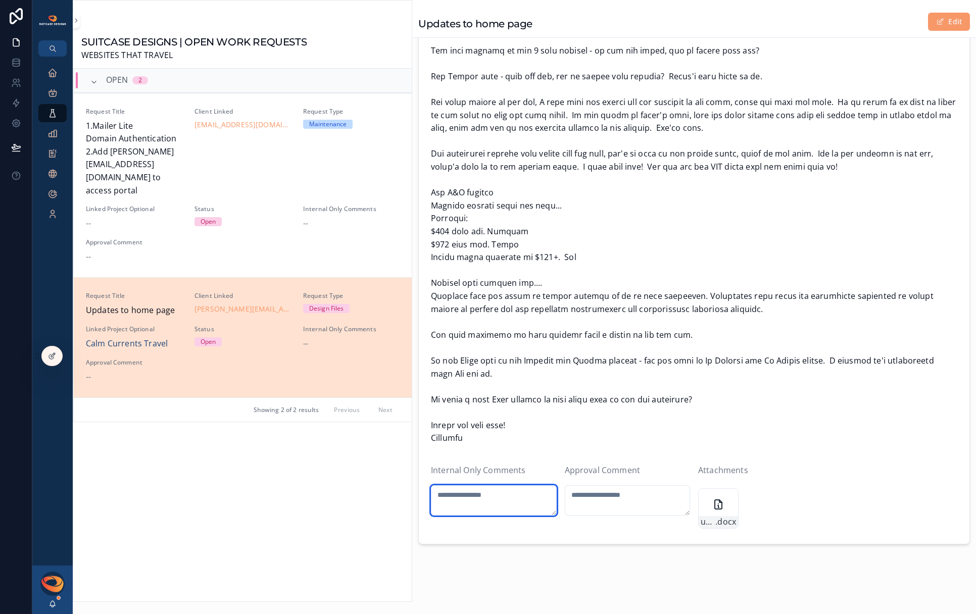
click at [498, 485] on textarea "scrollable content" at bounding box center [494, 500] width 126 height 30
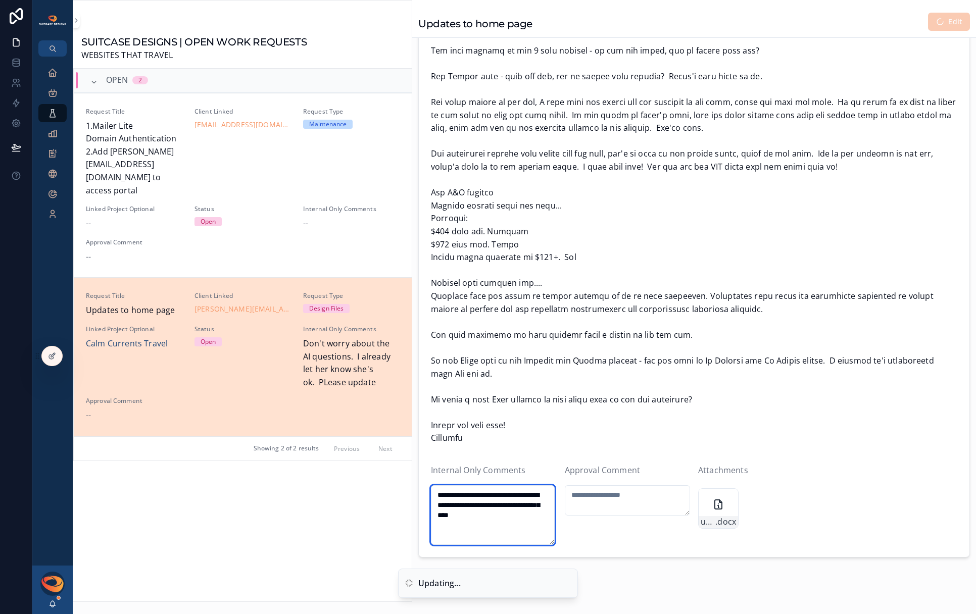
type textarea "**********"
click at [588, 485] on textarea "scrollable content" at bounding box center [628, 500] width 126 height 30
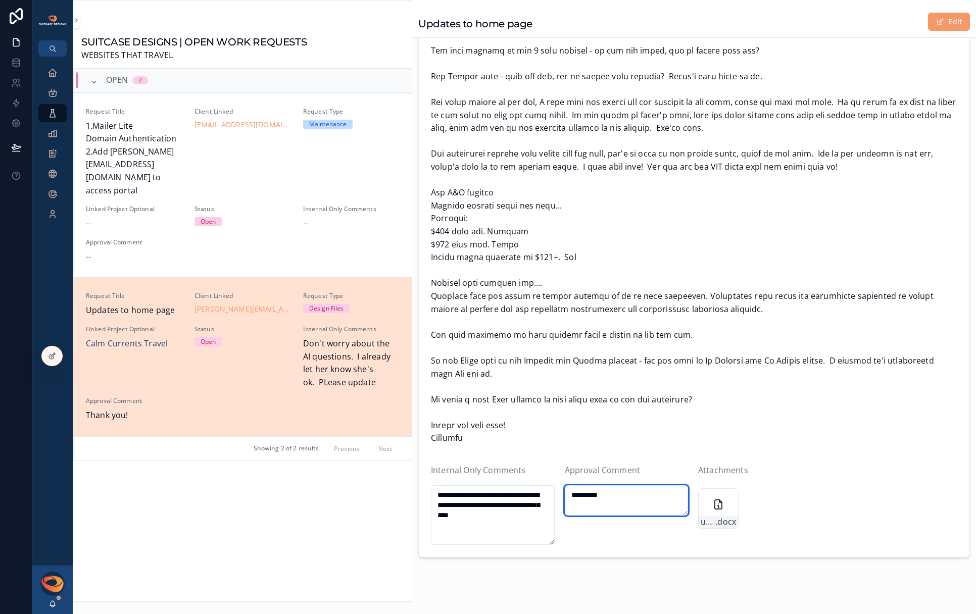
type textarea "**********"
click at [834, 216] on span "scrollable content" at bounding box center [694, 128] width 526 height 633
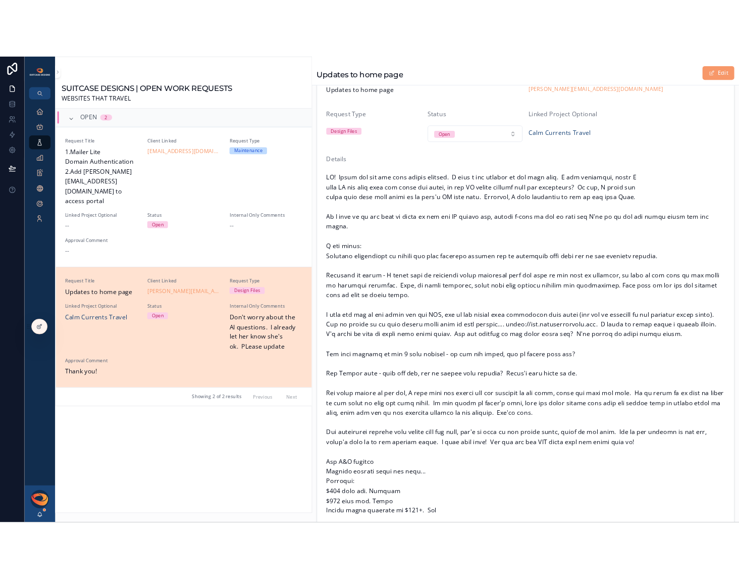
scroll to position [0, 0]
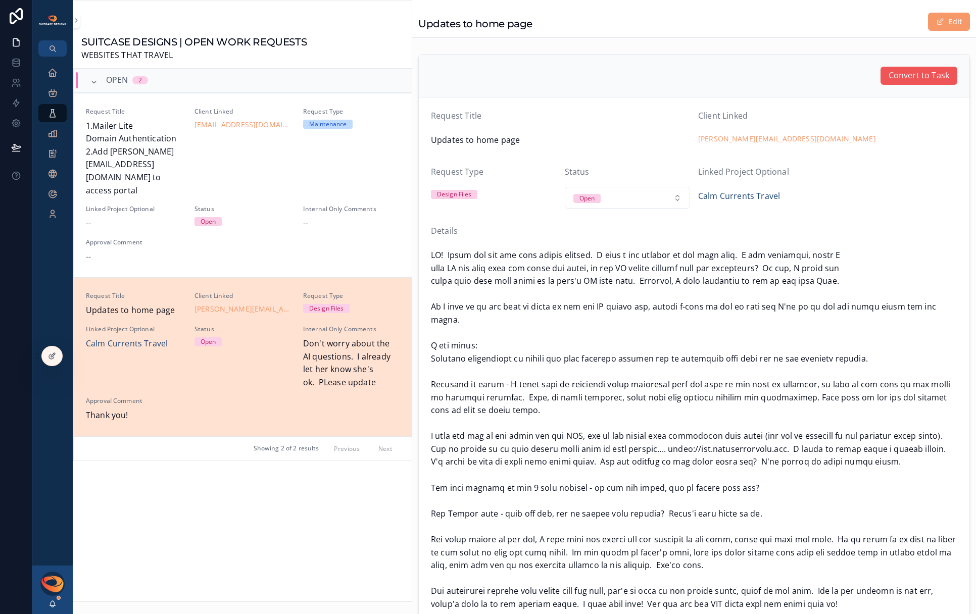
click at [915, 69] on span "Convert to Task" at bounding box center [918, 75] width 61 height 13
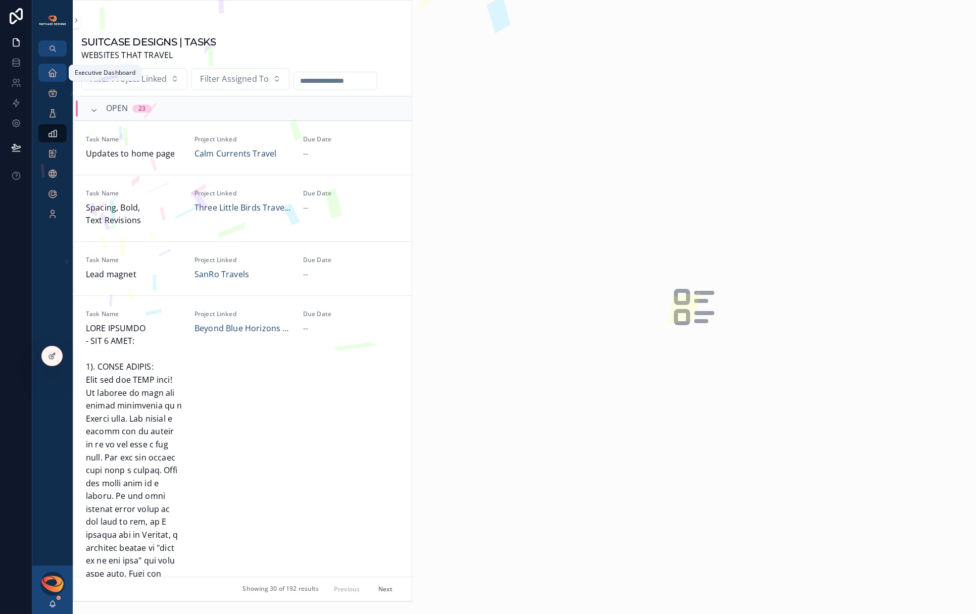
click at [54, 74] on icon "scrollable content" at bounding box center [52, 73] width 10 height 10
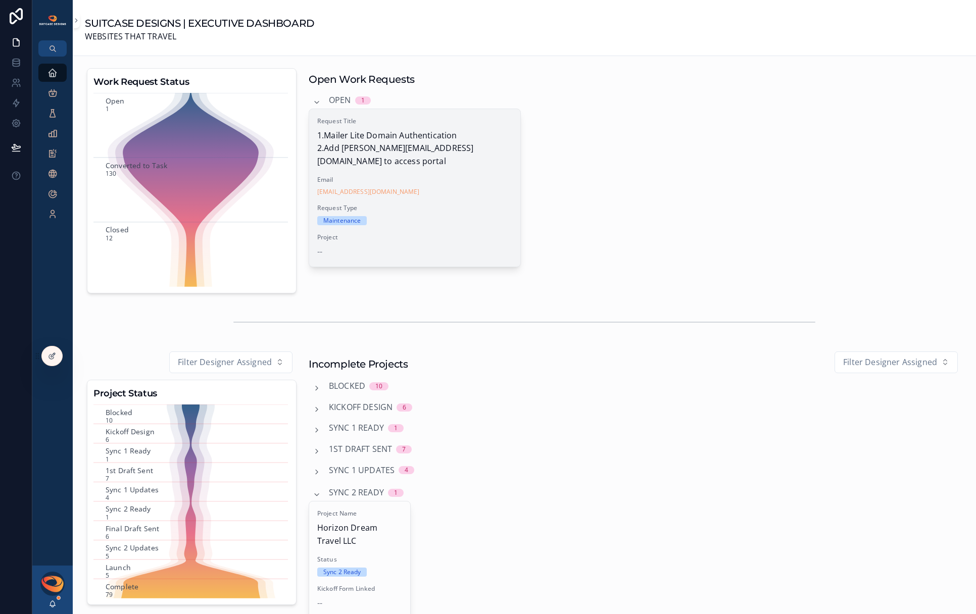
click at [459, 226] on div "Request Title 1.Mailer Lite Domain Authentication 2.Add [PERSON_NAME][EMAIL_ADD…" at bounding box center [414, 188] width 211 height 158
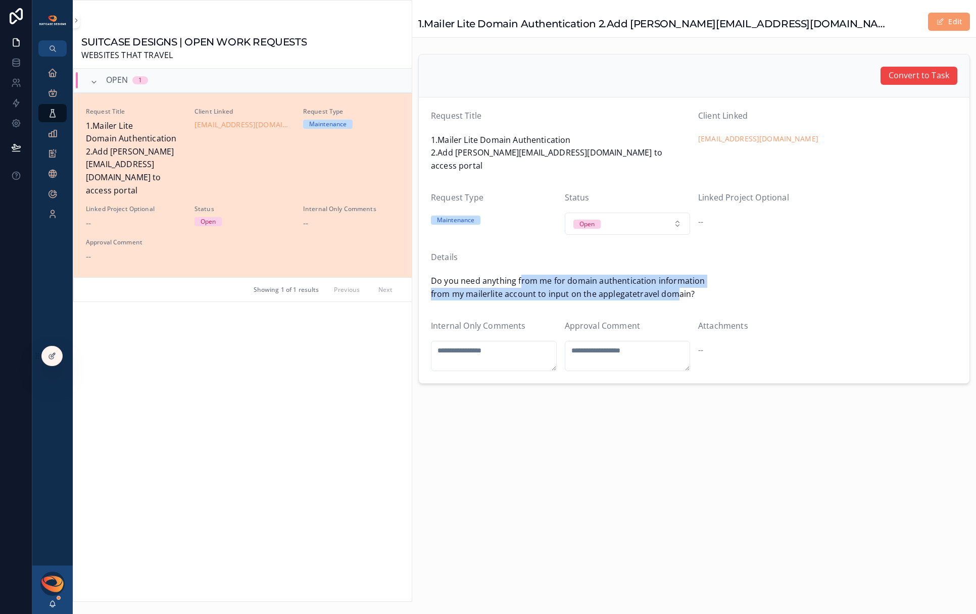
drag, startPoint x: 519, startPoint y: 272, endPoint x: 678, endPoint y: 279, distance: 158.7
click at [677, 279] on span "Do you need anything from me for domain authentication information from my mail…" at bounding box center [694, 288] width 526 height 26
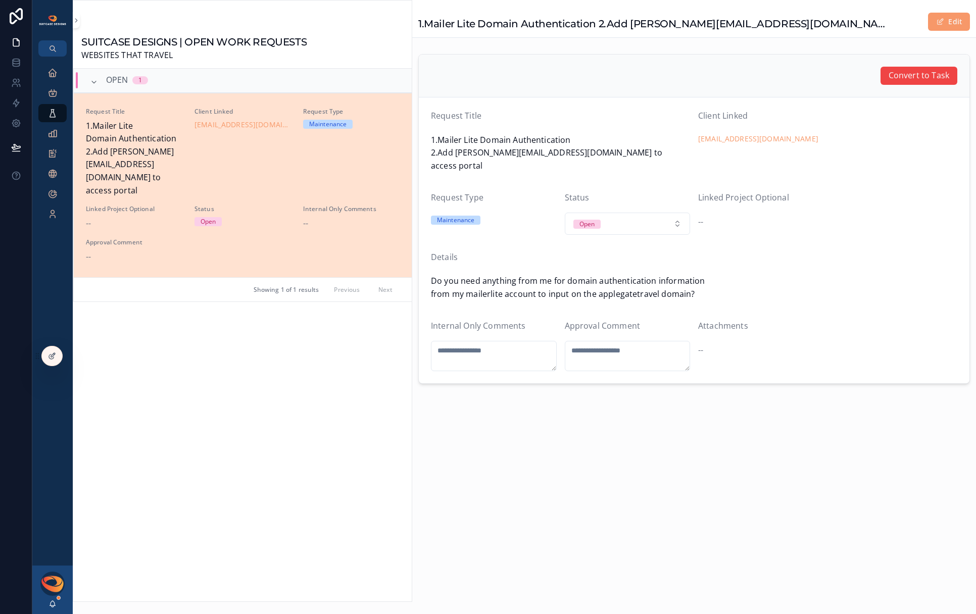
click at [678, 279] on span "Do you need anything from me for domain authentication information from my mail…" at bounding box center [694, 288] width 526 height 26
click at [51, 74] on icon "scrollable content" at bounding box center [52, 73] width 10 height 10
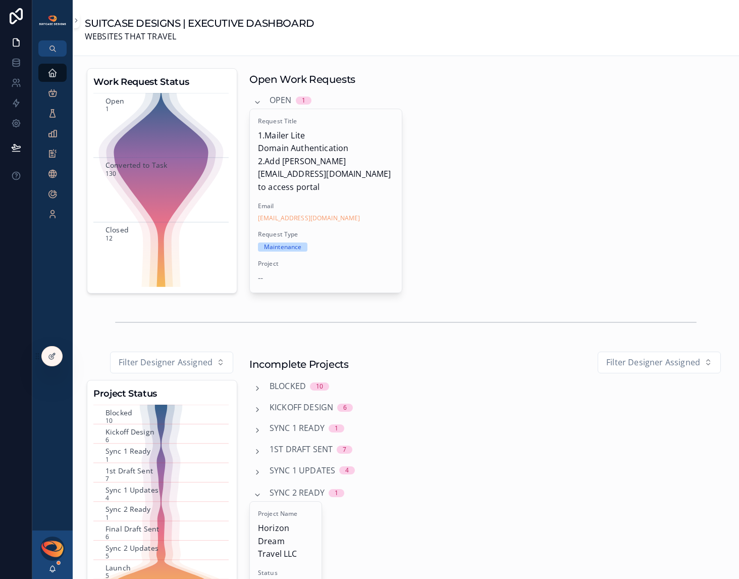
click at [52, 561] on div "[PERSON_NAME]" at bounding box center [52, 554] width 40 height 48
click at [52, 565] on icon "scrollable content" at bounding box center [52, 569] width 8 height 8
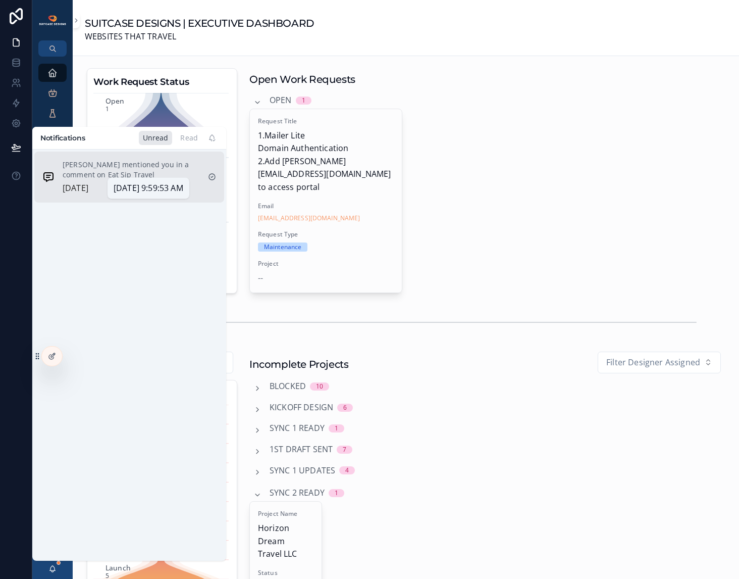
click at [89, 180] on div "[PERSON_NAME] mentioned you in a comment on Eat Sip Travel [DATE]" at bounding box center [131, 177] width 137 height 35
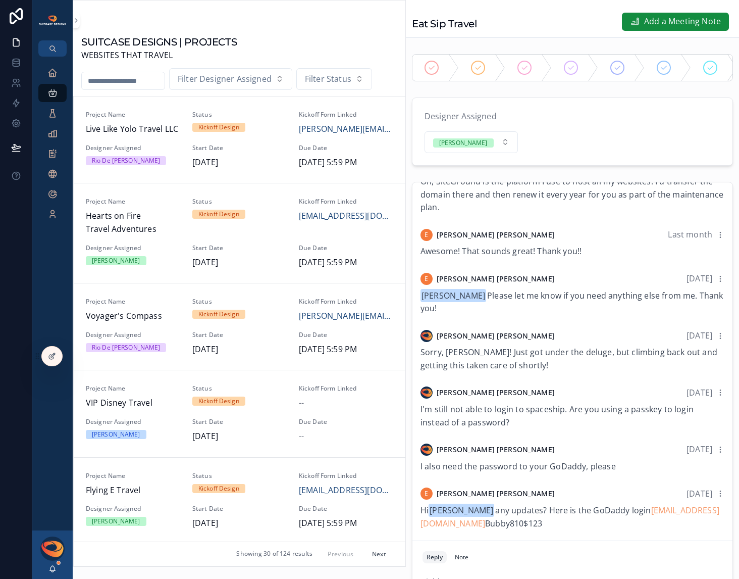
scroll to position [691, 0]
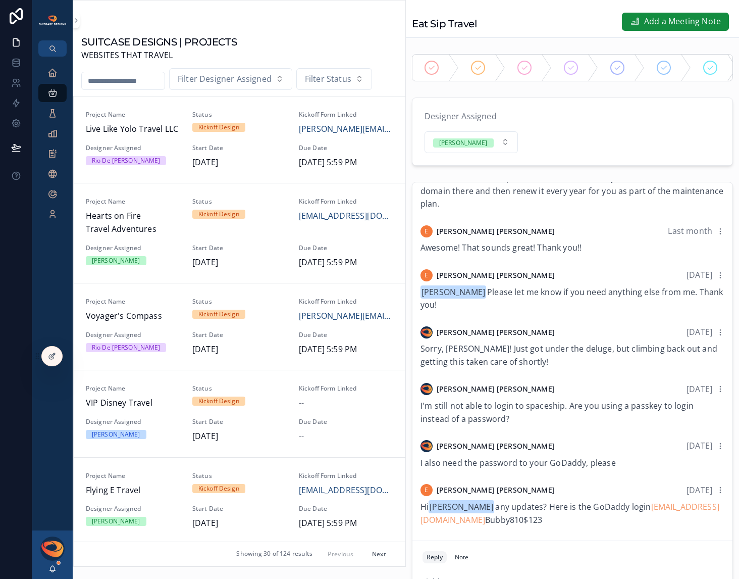
drag, startPoint x: 544, startPoint y: 528, endPoint x: 484, endPoint y: 525, distance: 60.7
click at [484, 525] on div "Hi [PERSON_NAME] any updates? Here is the GoDaddy login [EMAIL_ADDRESS][DOMAIN_…" at bounding box center [573, 514] width 304 height 26
copy span "Bubby810$123"
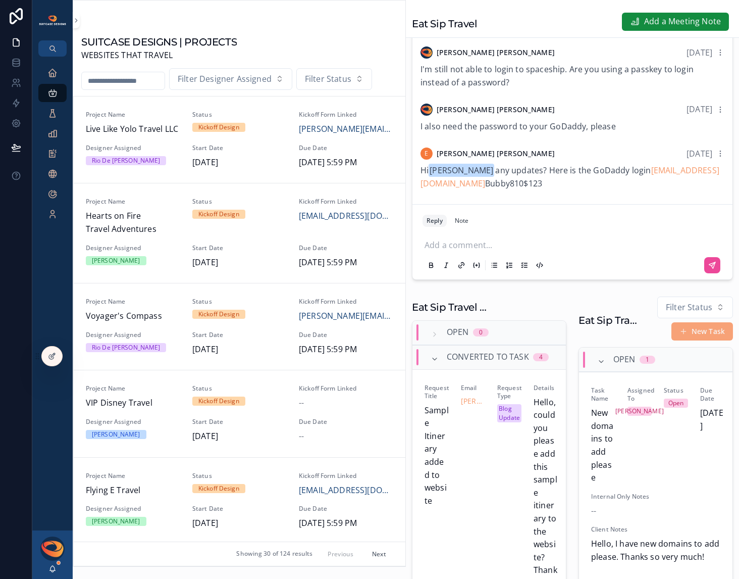
scroll to position [225, 0]
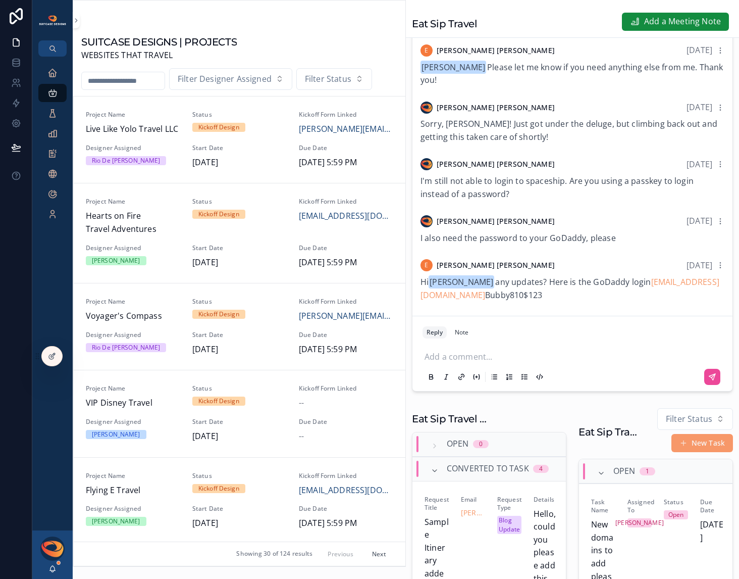
click at [466, 361] on p "scrollable content" at bounding box center [575, 356] width 300 height 10
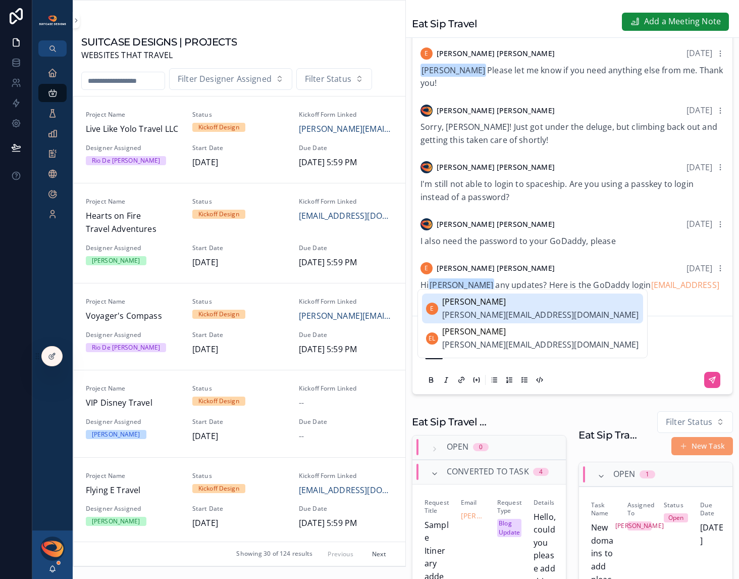
click at [499, 309] on span "[PERSON_NAME][EMAIL_ADDRESS][DOMAIN_NAME]" at bounding box center [540, 315] width 197 height 13
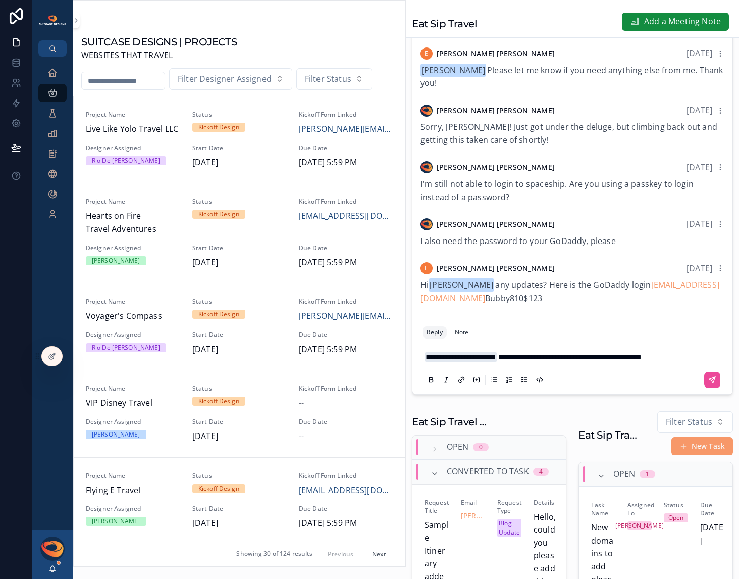
scroll to position [196, 0]
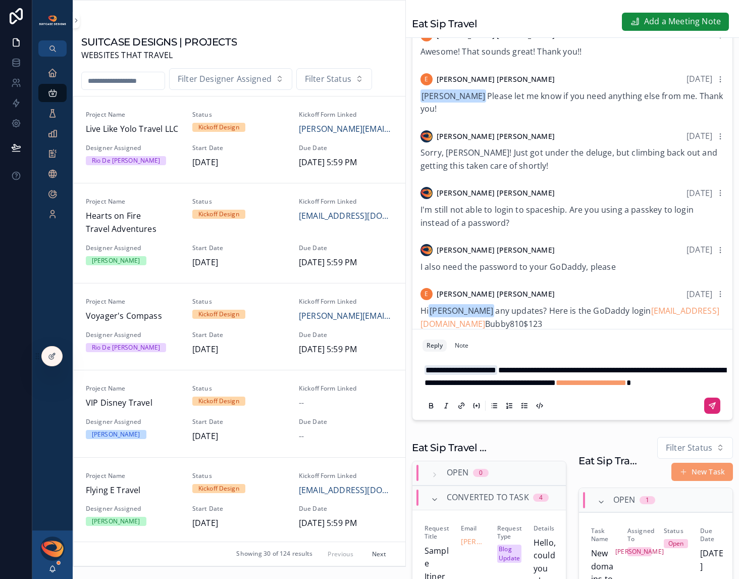
click at [706, 414] on button "scrollable content" at bounding box center [713, 405] width 16 height 16
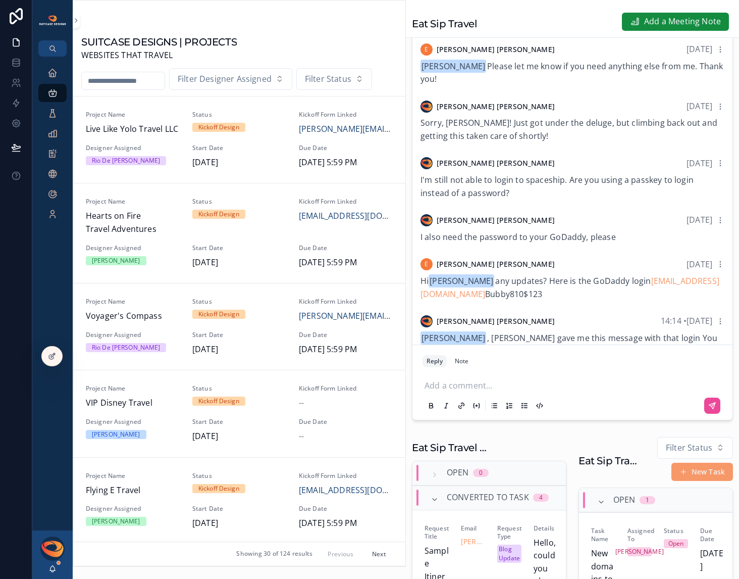
scroll to position [762, 0]
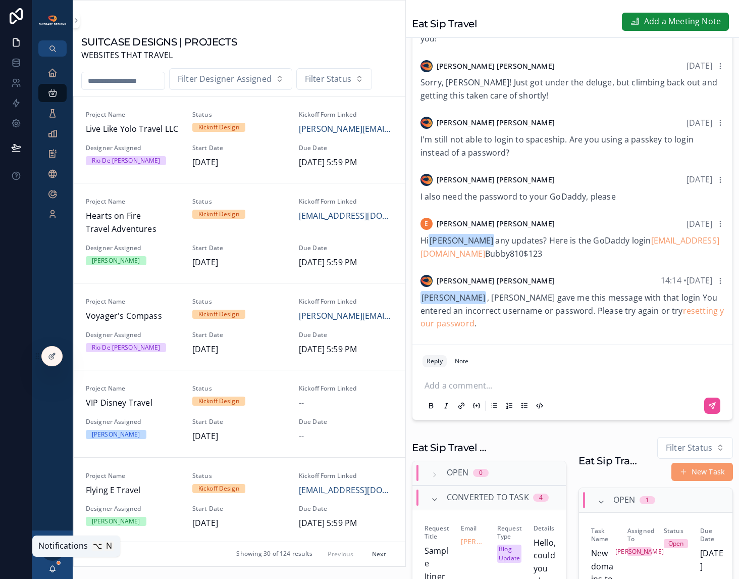
click at [52, 569] on icon "scrollable content" at bounding box center [52, 569] width 8 height 8
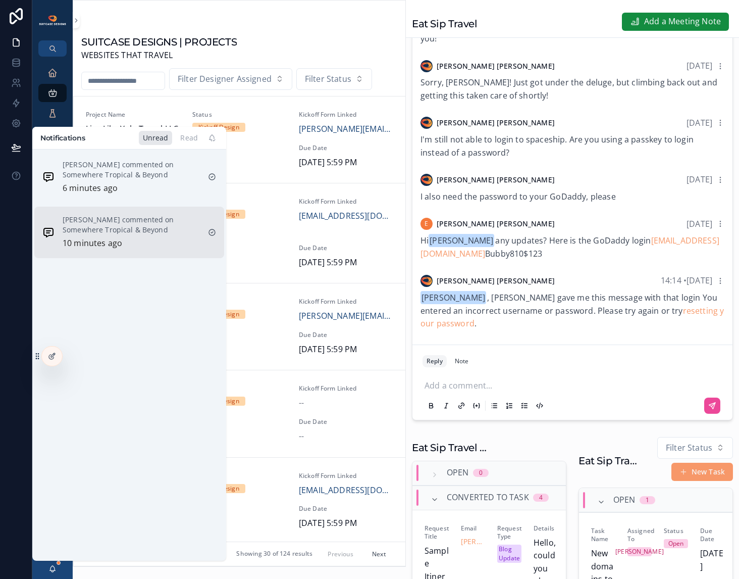
click at [125, 229] on p "[PERSON_NAME] commented on Somewhere Tropical & Beyond" at bounding box center [131, 225] width 137 height 20
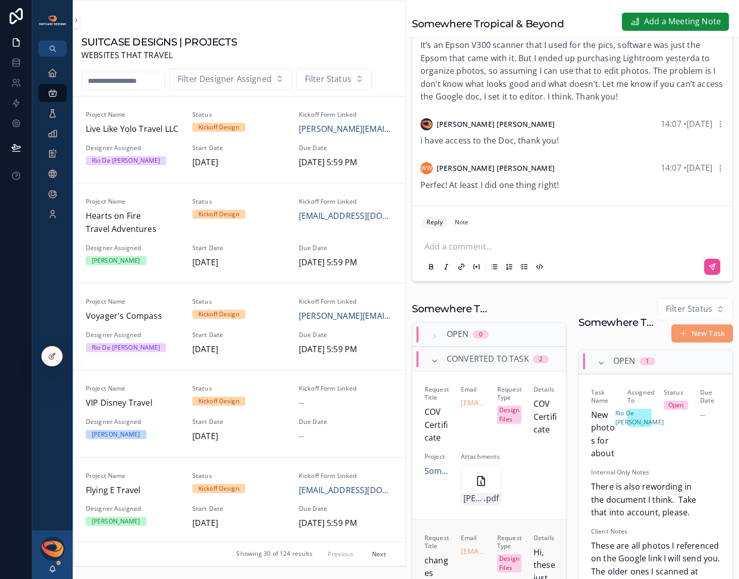
scroll to position [335, 0]
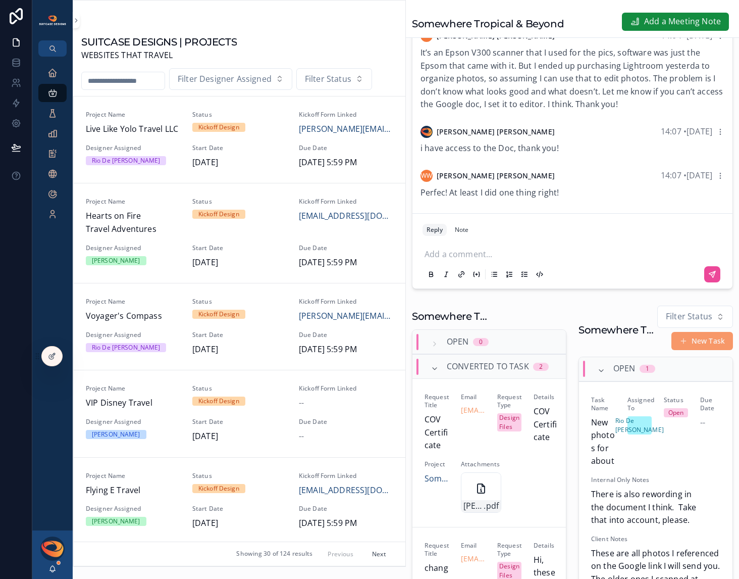
click at [48, 569] on div "[PERSON_NAME]" at bounding box center [52, 554] width 40 height 48
click at [49, 569] on icon "scrollable content" at bounding box center [52, 569] width 8 height 8
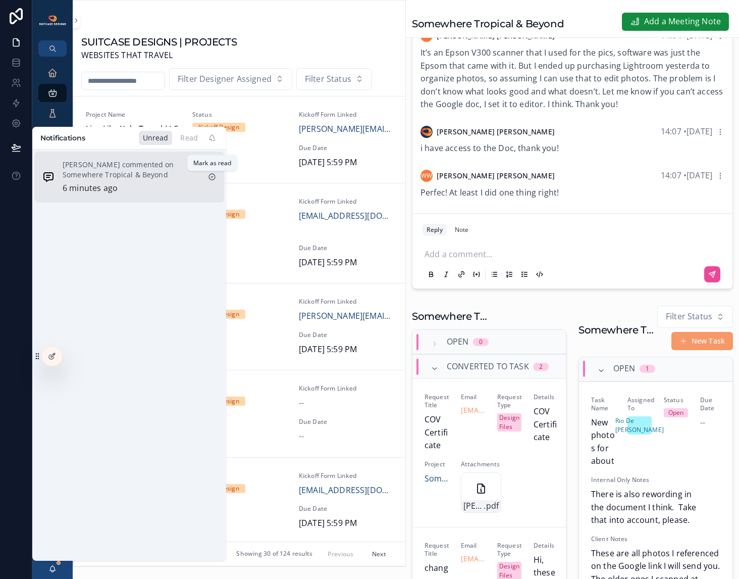
click at [212, 177] on icon "scrollable content" at bounding box center [212, 177] width 2 height 2
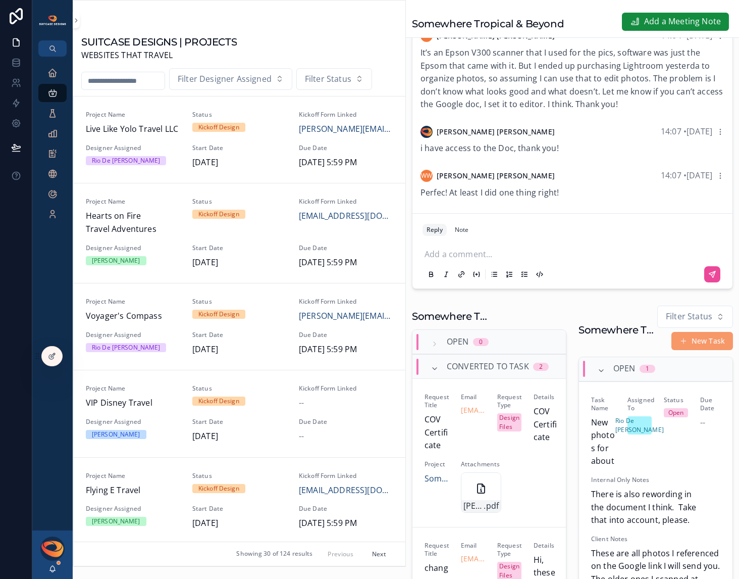
click at [176, 6] on div "SUITCASE DESIGNS | PROJECTS WEBSITES THAT TRAVEL Filter Designer Assigned Filte…" at bounding box center [239, 283] width 333 height 567
